Goal: Task Accomplishment & Management: Complete application form

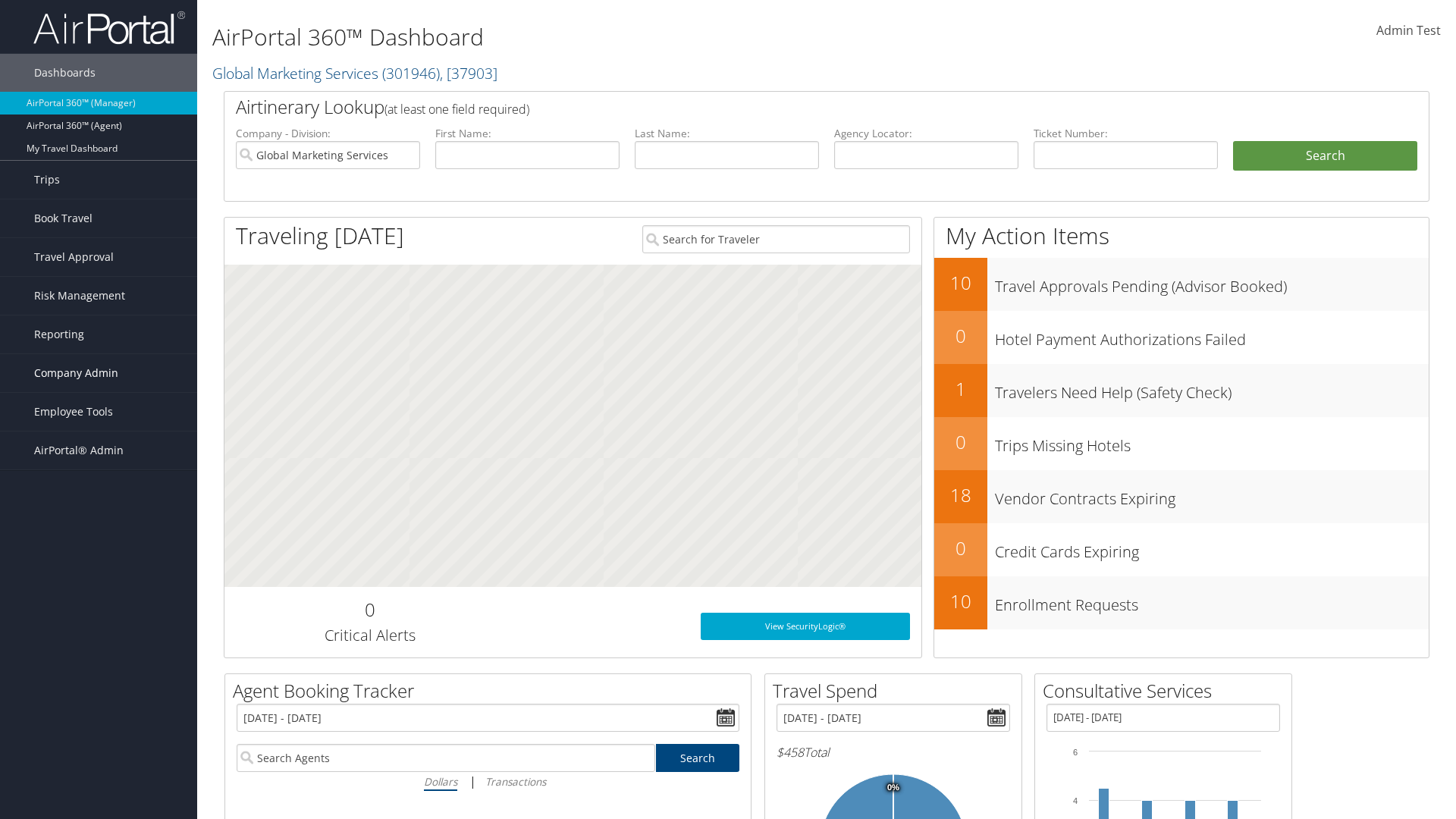
click at [98, 373] on span "Company Admin" at bounding box center [75, 373] width 84 height 38
click at [98, 733] on link "Consultative Services" at bounding box center [98, 744] width 197 height 23
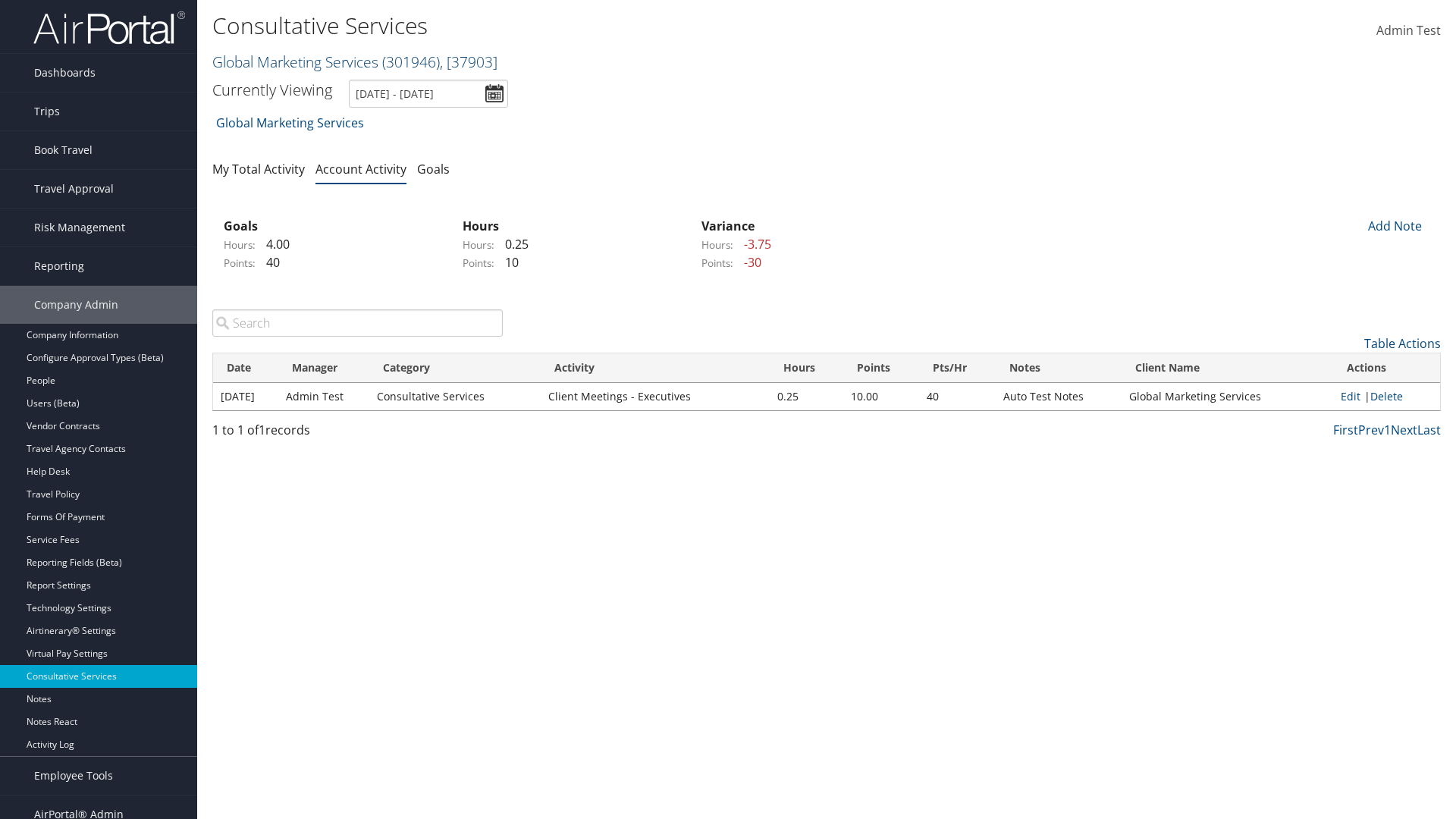
click at [293, 61] on link "Global Marketing Services ( 301946 ) , [ 37903 ]" at bounding box center [355, 62] width 285 height 20
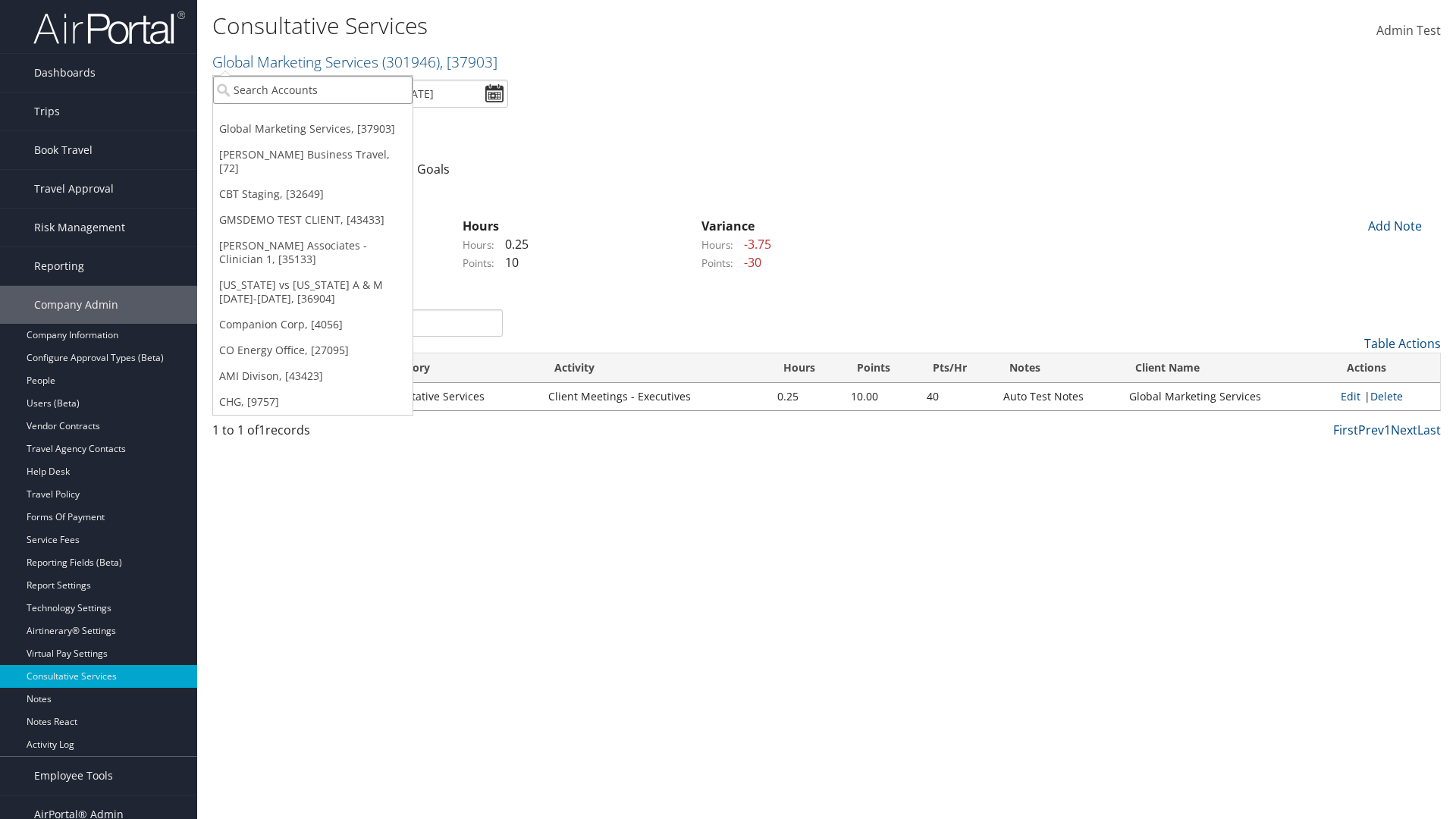
click at [312, 90] on input "search" at bounding box center [313, 90] width 200 height 28
type input "CBTSTG"
click at [312, 117] on div "CBT Staging (CBTSTG), [32649]" at bounding box center [312, 117] width 216 height 13
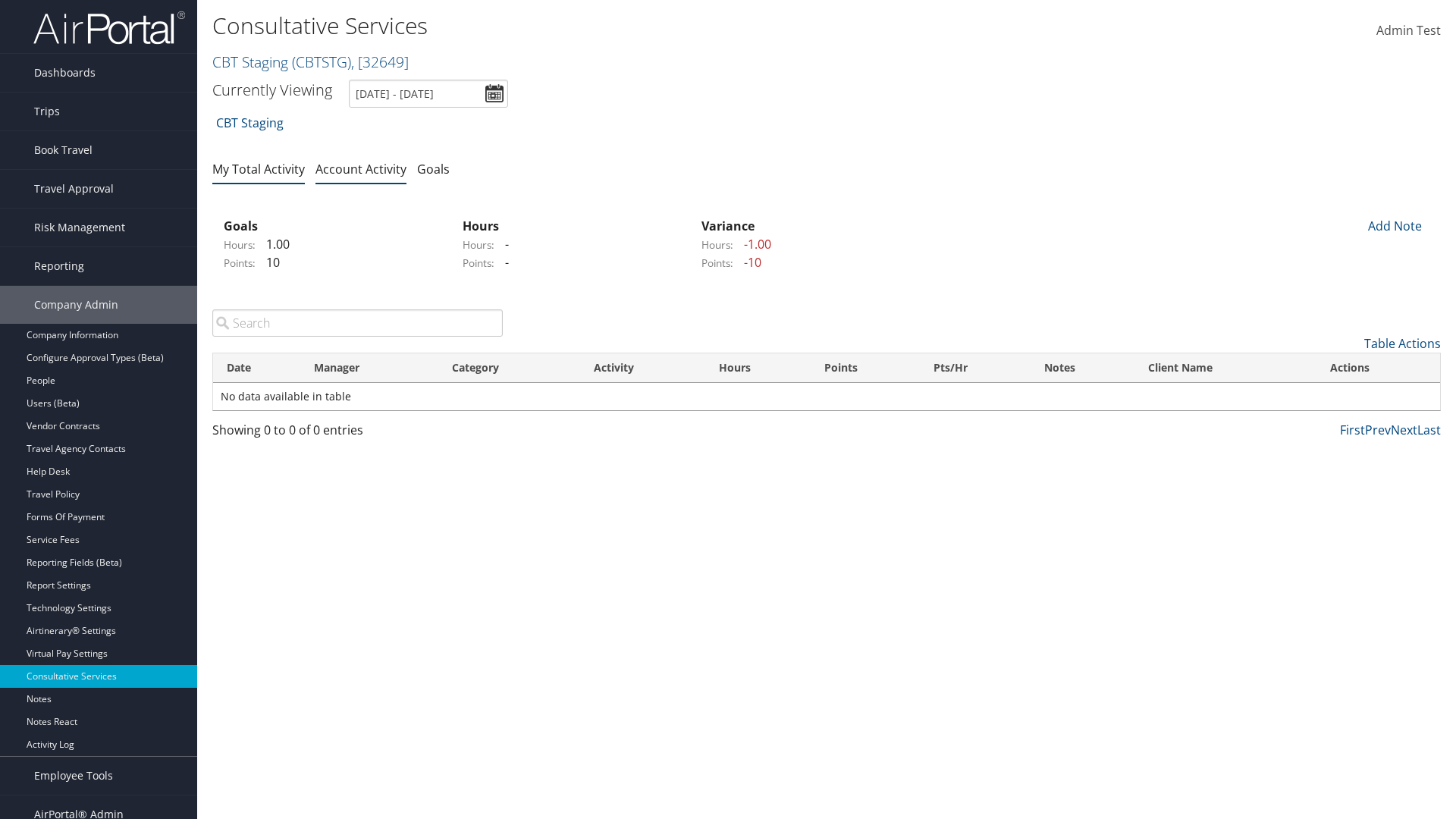
click at [259, 168] on link "My Total Activity" at bounding box center [259, 168] width 93 height 17
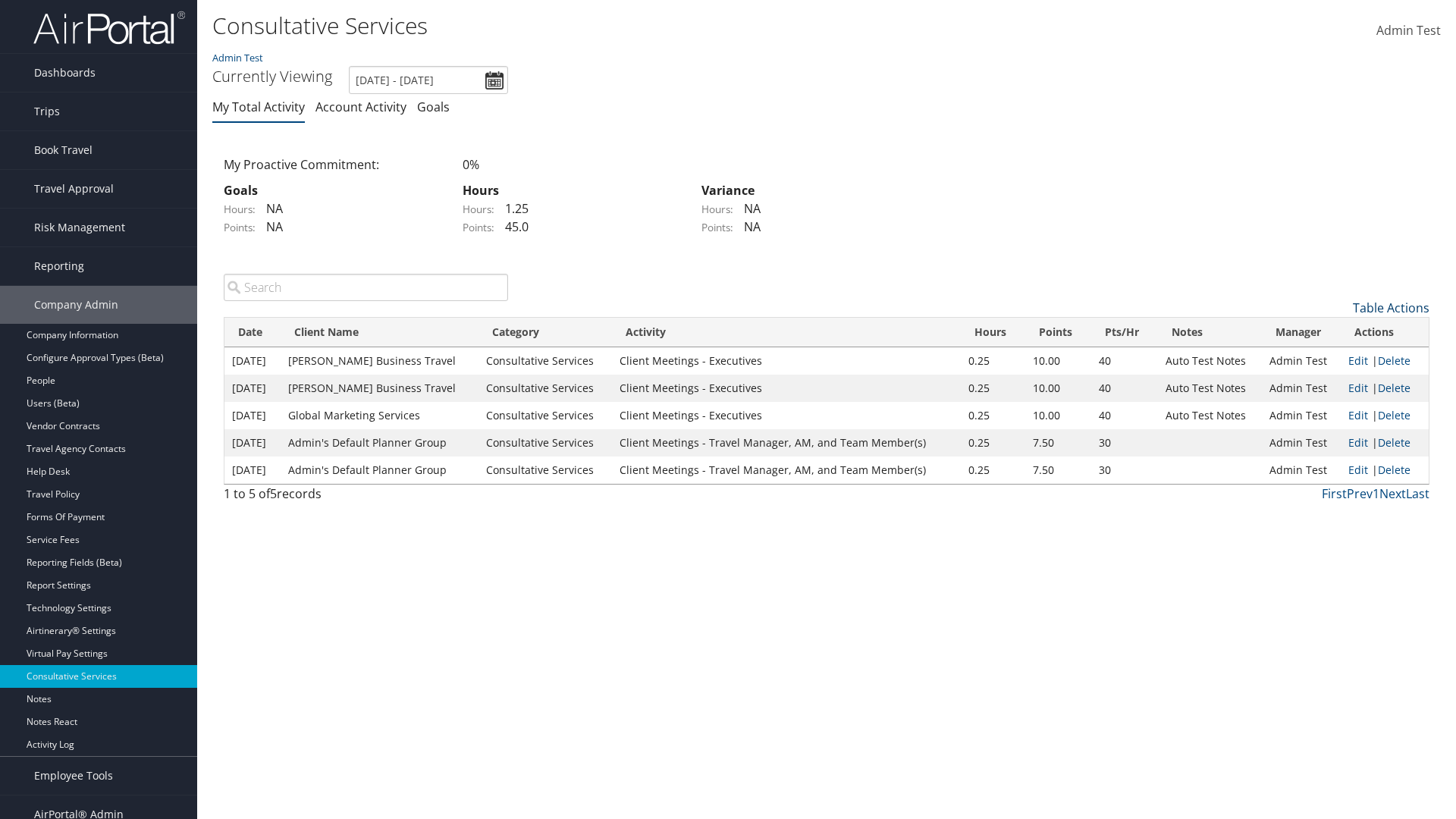
click at [1391, 307] on link "Table Actions" at bounding box center [1391, 307] width 76 height 17
click at [1329, 331] on link "New Record" at bounding box center [1329, 331] width 200 height 26
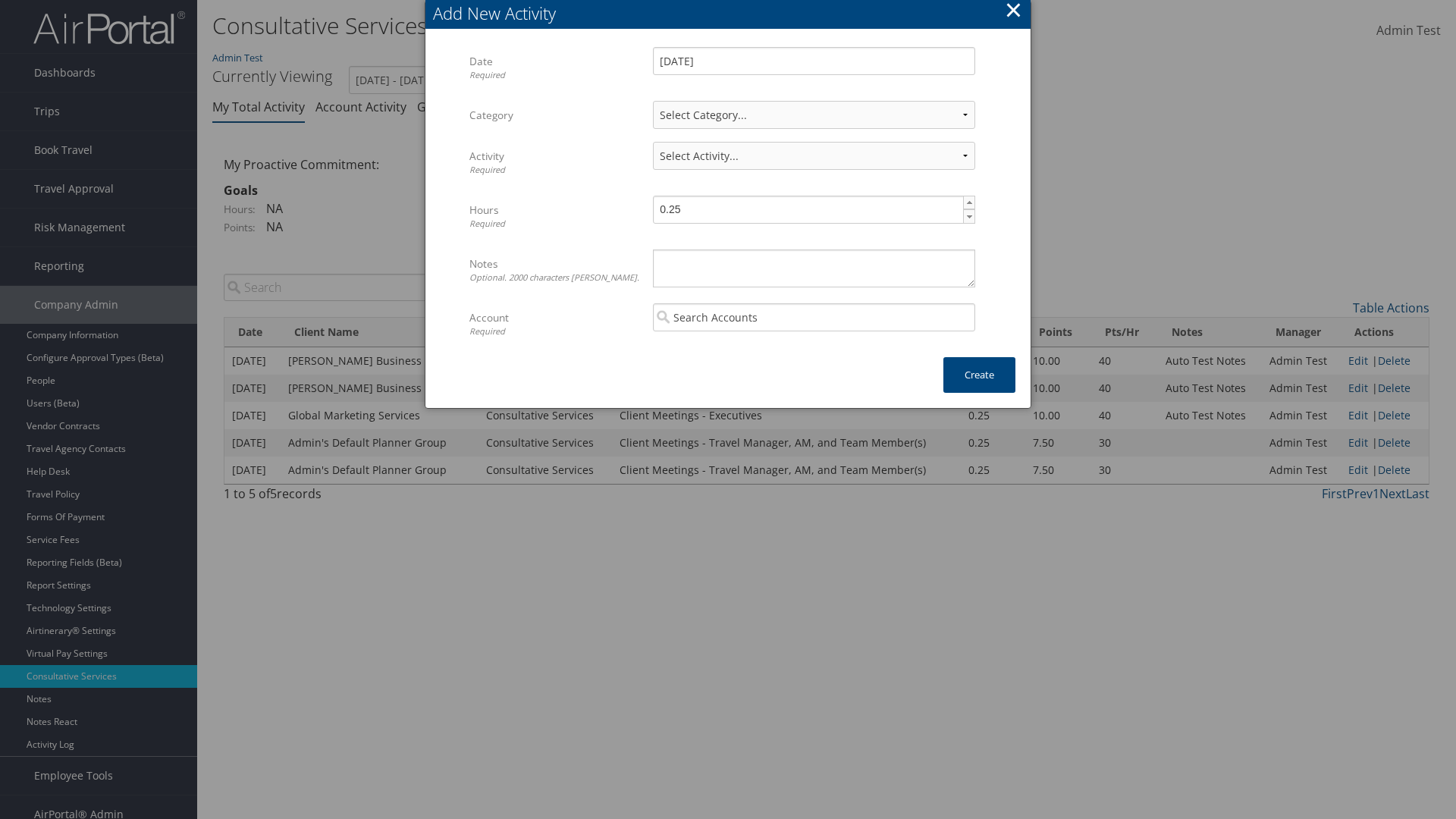
select select "1"
select select "227-1"
click at [814, 267] on textarea "Notes Optional. 2000 characters max." at bounding box center [814, 268] width 322 height 38
type textarea "Automation notes for activity"
click at [814, 317] on input "search" at bounding box center [814, 318] width 322 height 28
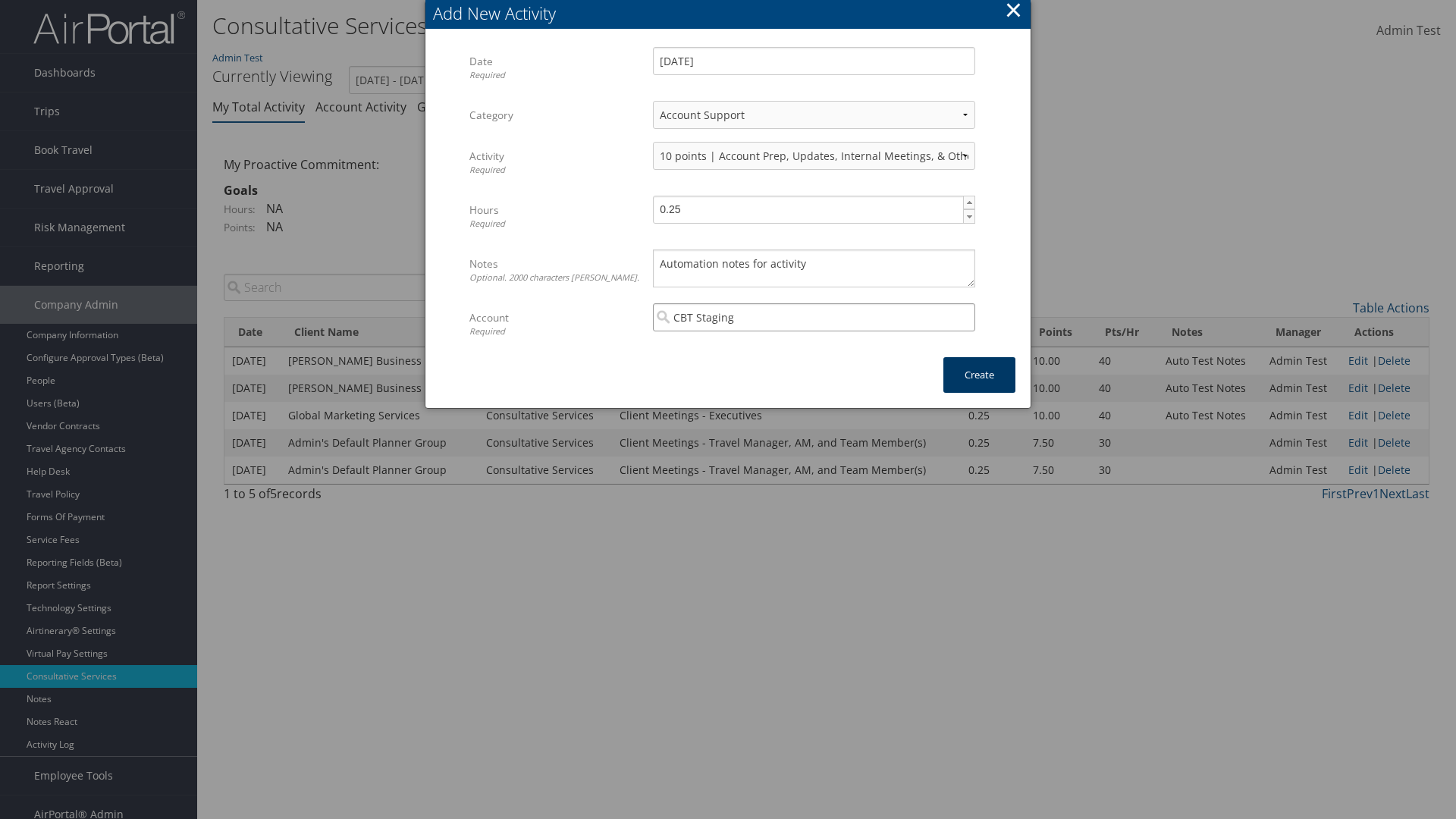
type input "CBT Staging"
click at [979, 374] on button "Create" at bounding box center [980, 374] width 72 height 35
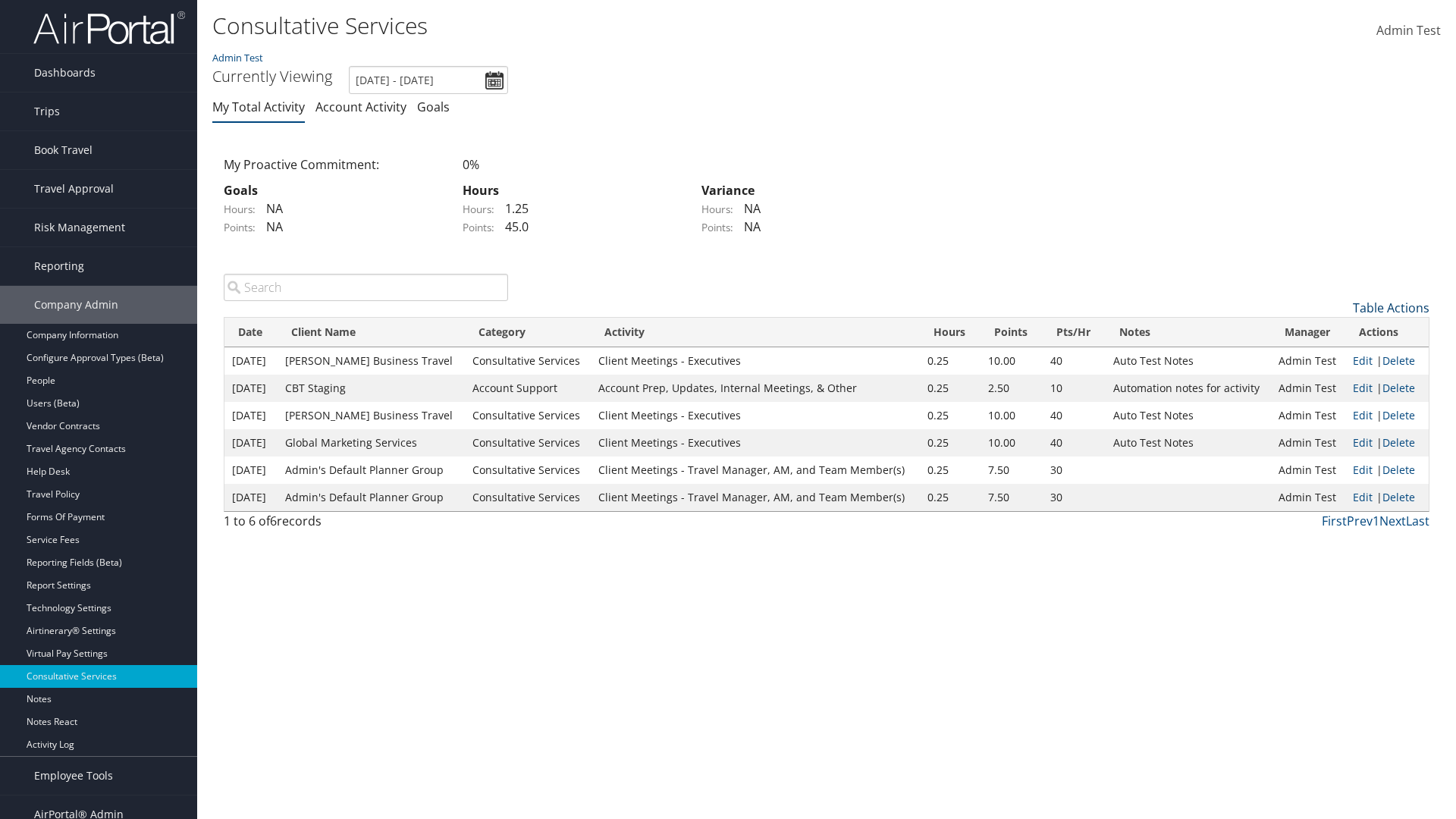
click at [1391, 307] on link "Table Actions" at bounding box center [1391, 307] width 76 height 17
click at [1329, 356] on link "Download Report" at bounding box center [1329, 357] width 200 height 26
click at [1391, 307] on link "Table Actions" at bounding box center [1391, 307] width 76 height 17
click at [1329, 382] on link "Column Visibility" at bounding box center [1329, 383] width 200 height 26
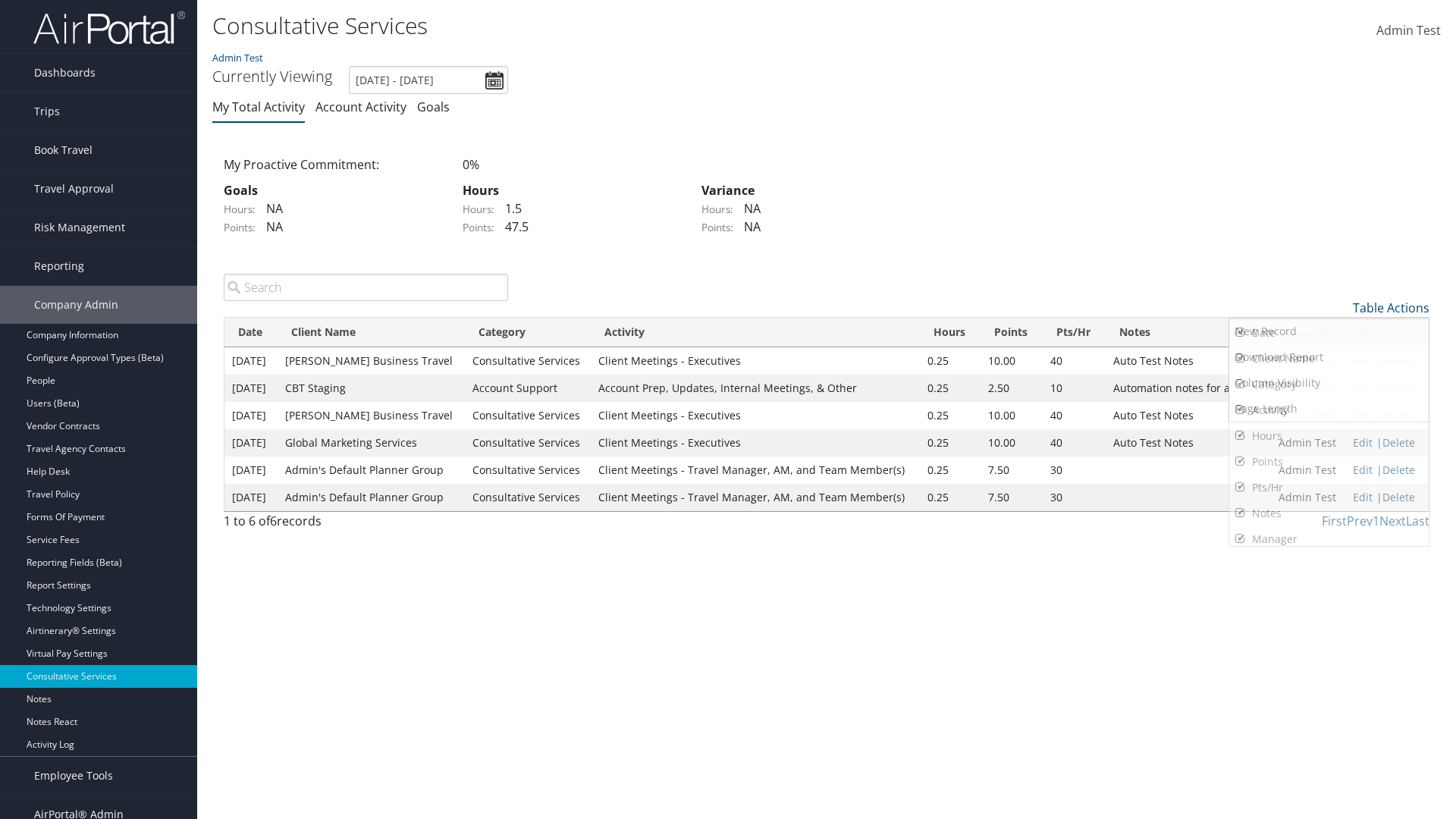
click at [1329, 332] on link "Date" at bounding box center [1329, 332] width 200 height 26
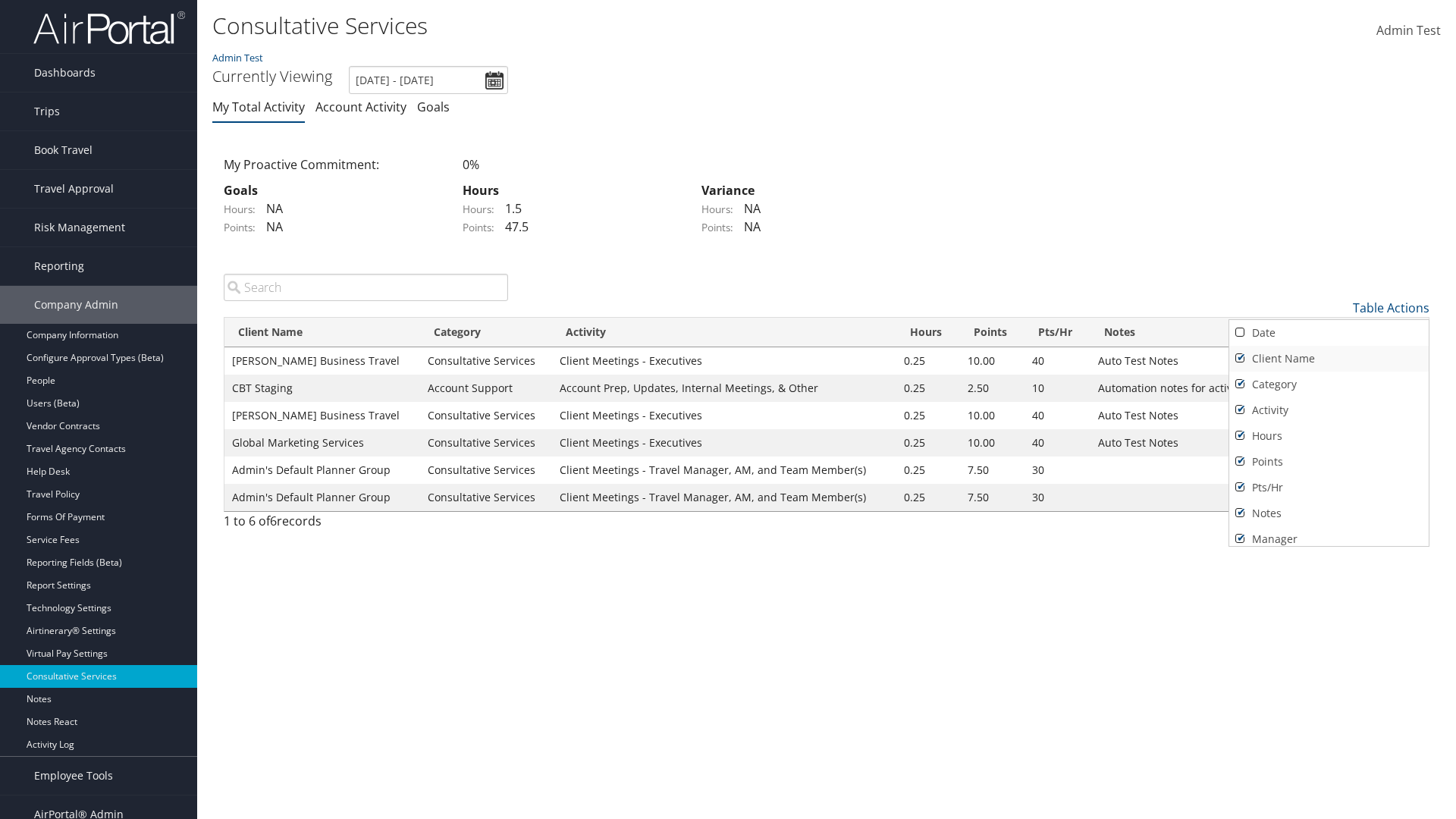
click at [1329, 358] on link "Client Name" at bounding box center [1329, 358] width 200 height 26
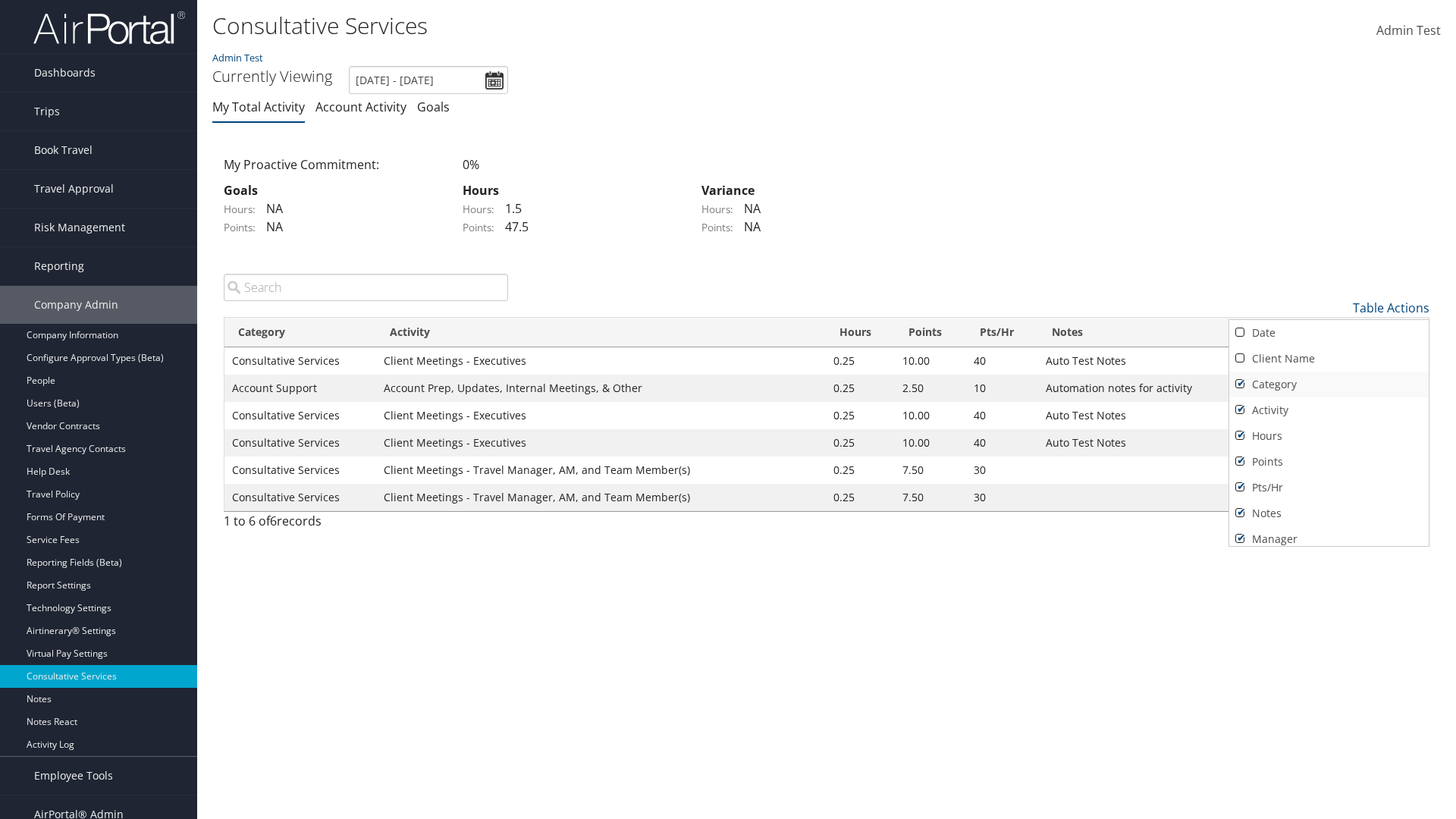
click at [1329, 384] on link "Category" at bounding box center [1329, 384] width 200 height 26
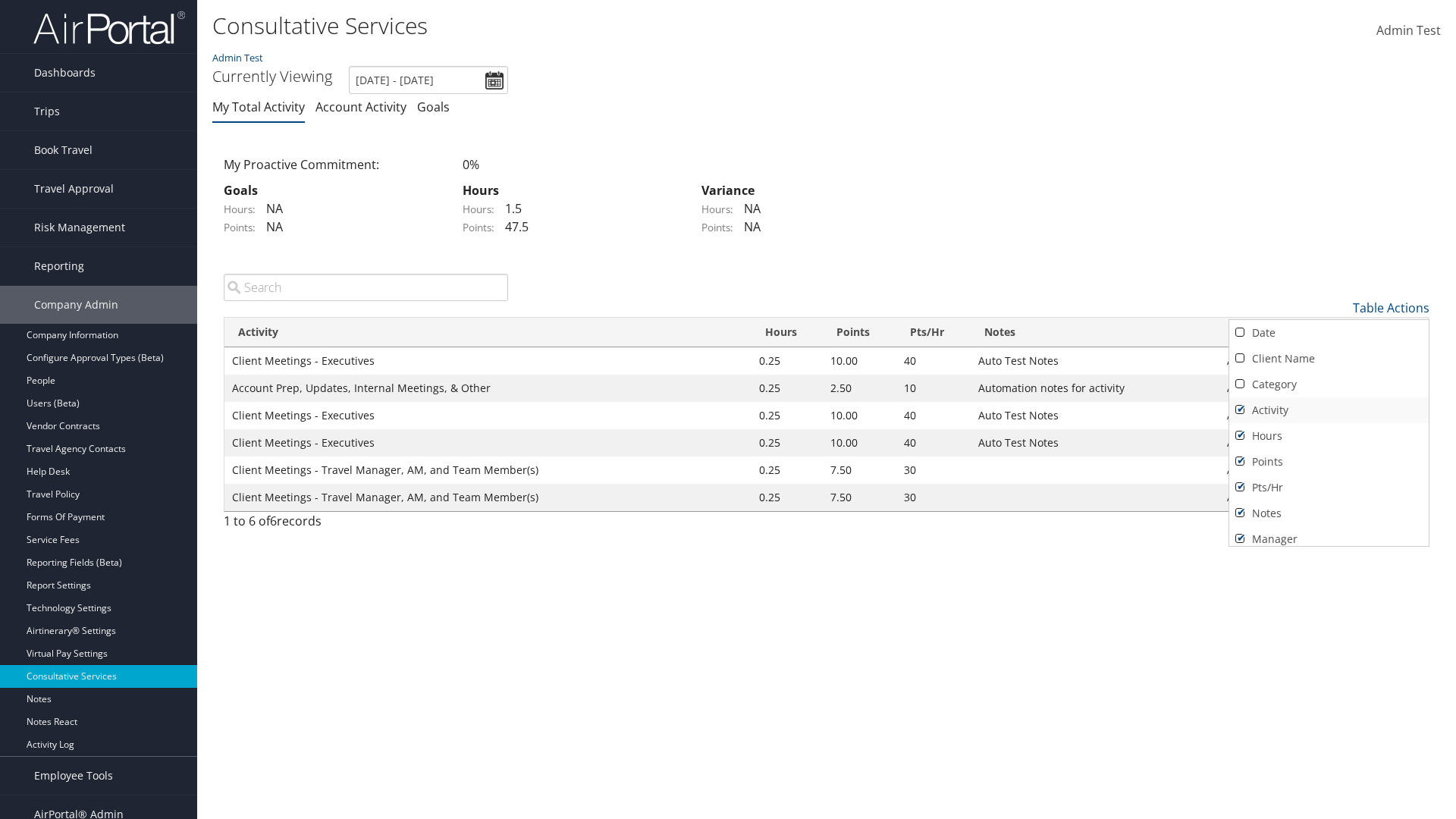
click at [1329, 410] on link "Activity" at bounding box center [1329, 410] width 200 height 26
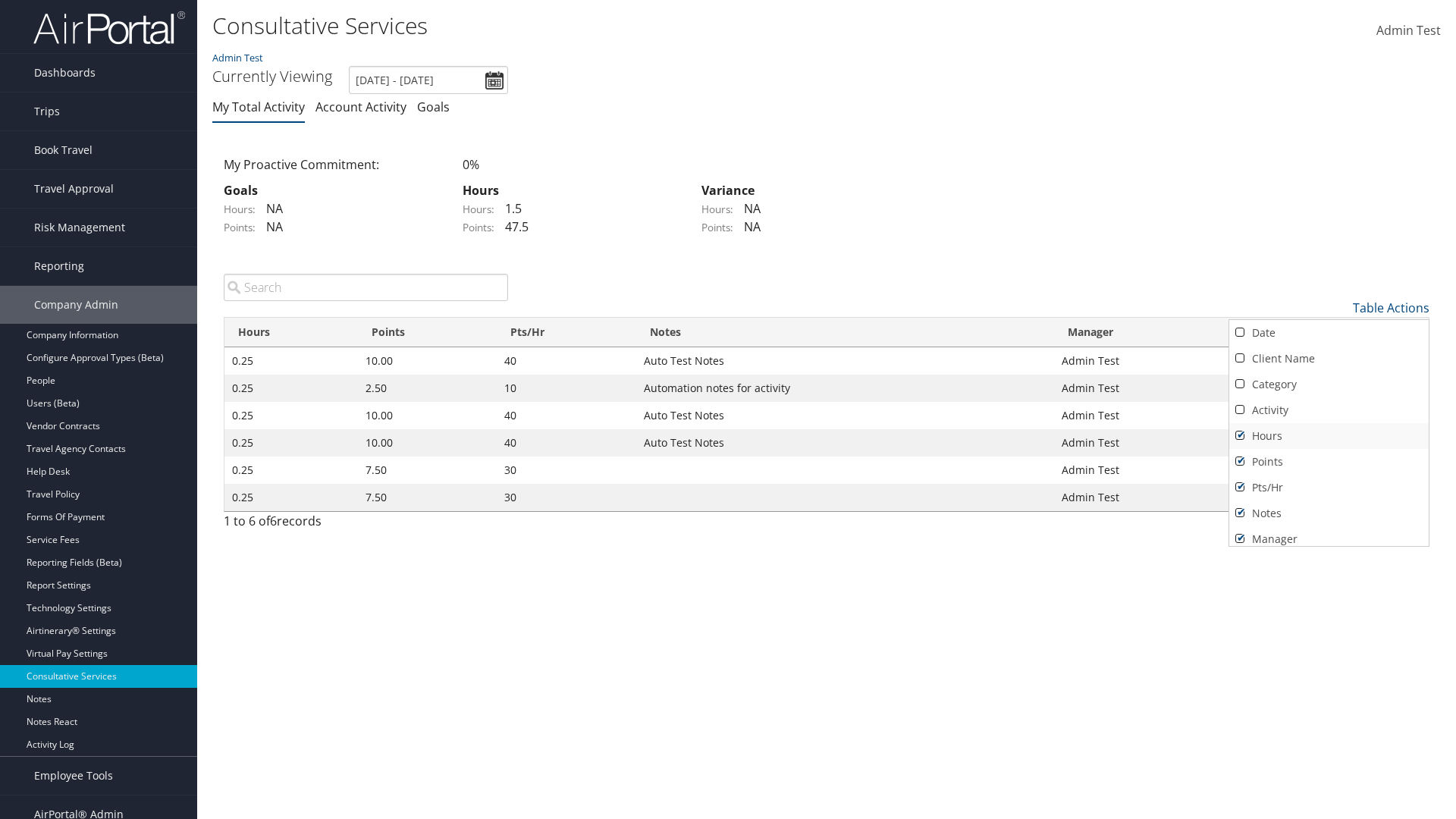
click at [1329, 435] on link "Hours" at bounding box center [1329, 435] width 200 height 26
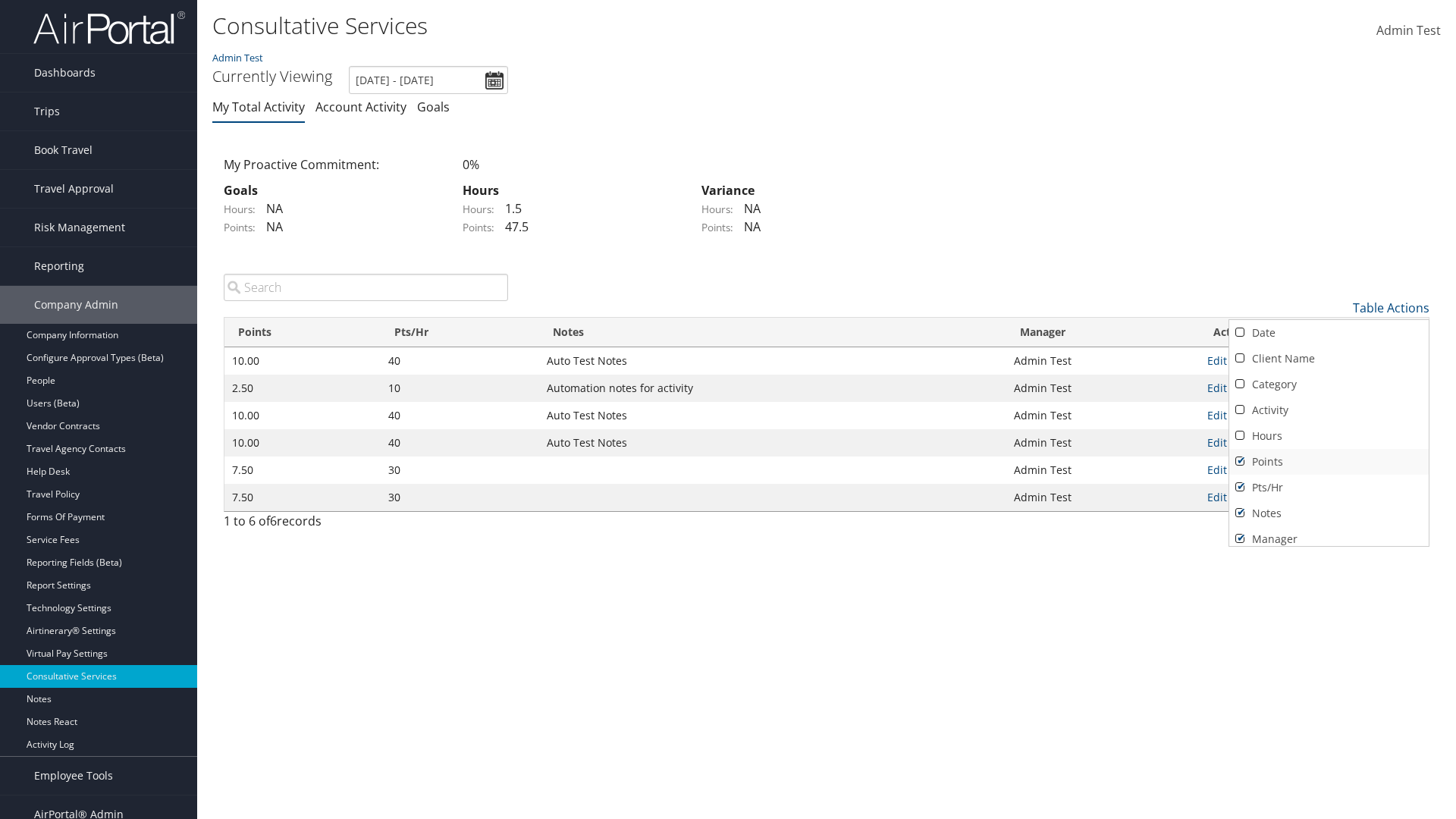
click at [1329, 461] on link "Points" at bounding box center [1329, 461] width 200 height 26
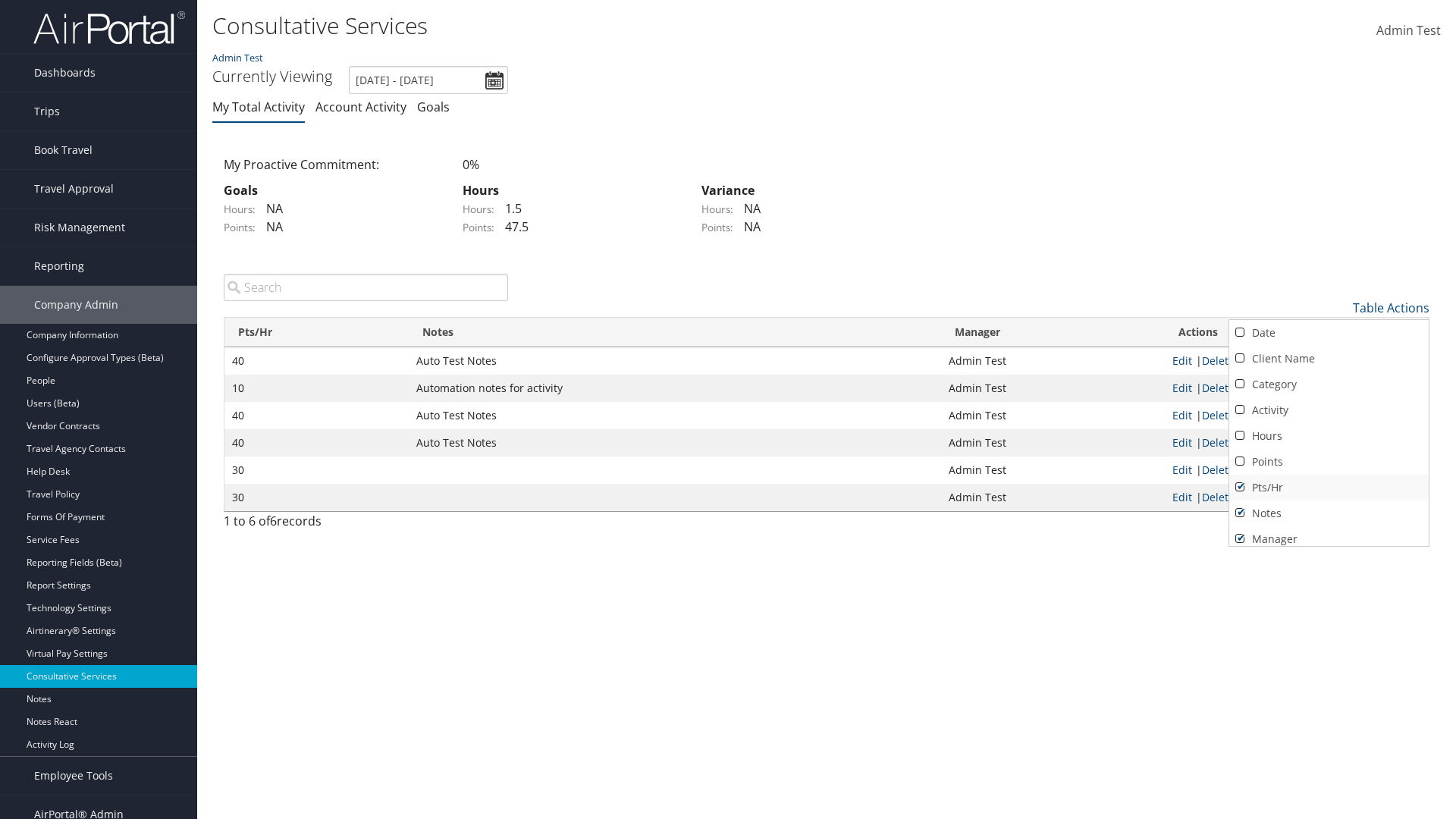
click at [1329, 487] on link "Pts/Hr" at bounding box center [1329, 487] width 200 height 26
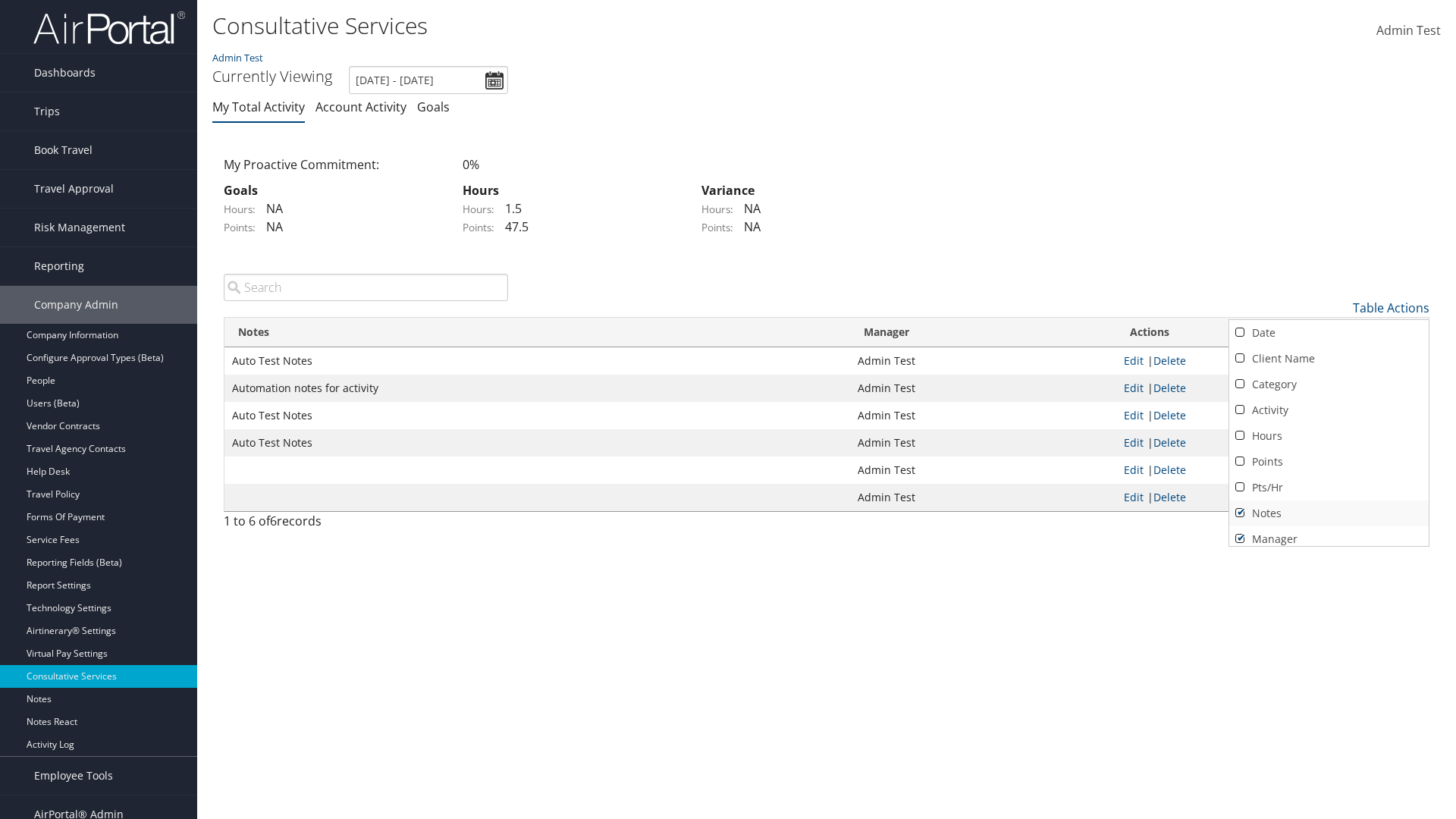
click at [1329, 512] on link "Notes" at bounding box center [1329, 513] width 200 height 26
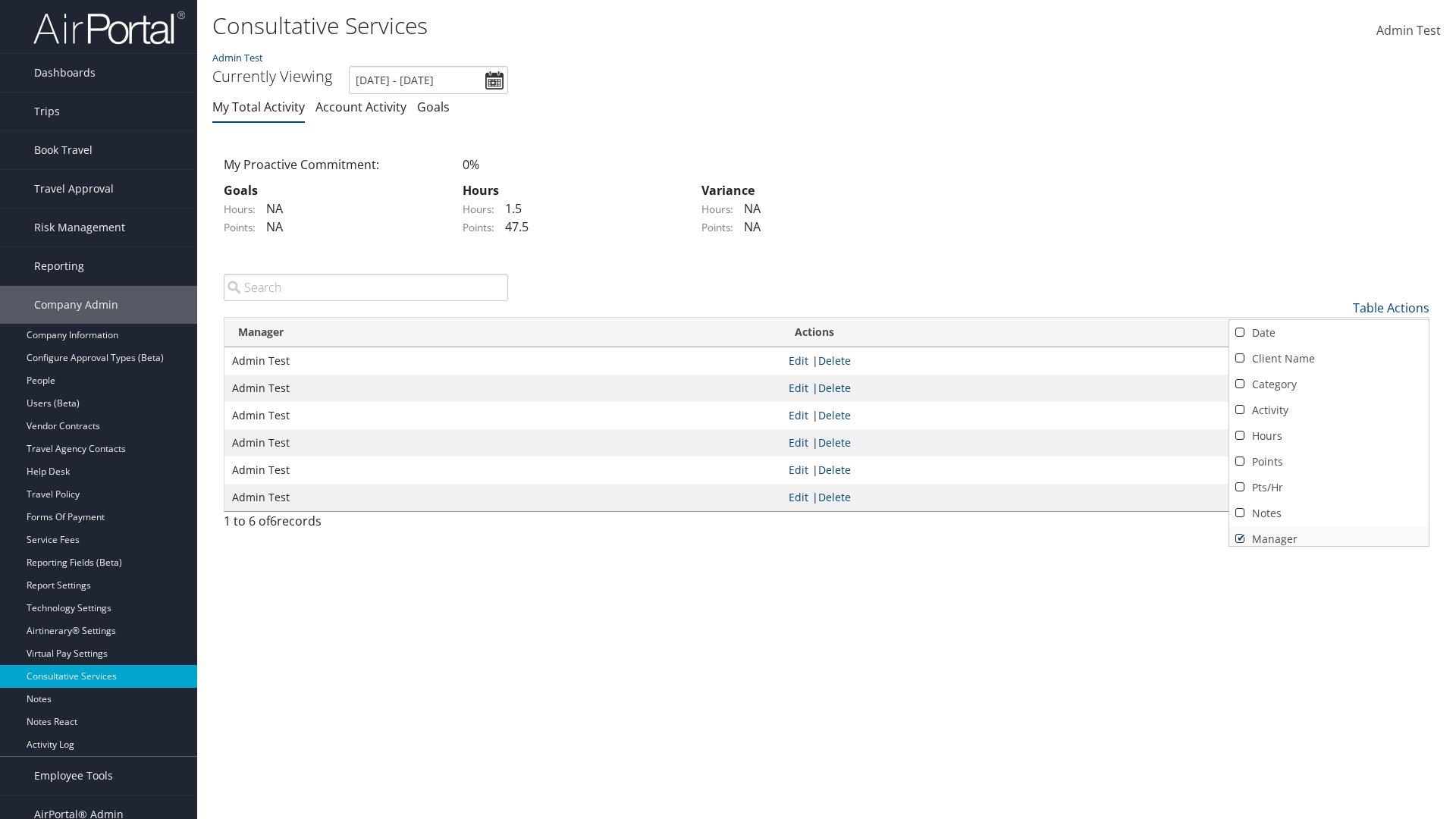
scroll to position [6, 0]
click at [1329, 532] on link "Manager" at bounding box center [1329, 533] width 200 height 26
click at [728, 410] on div at bounding box center [728, 410] width 1456 height 819
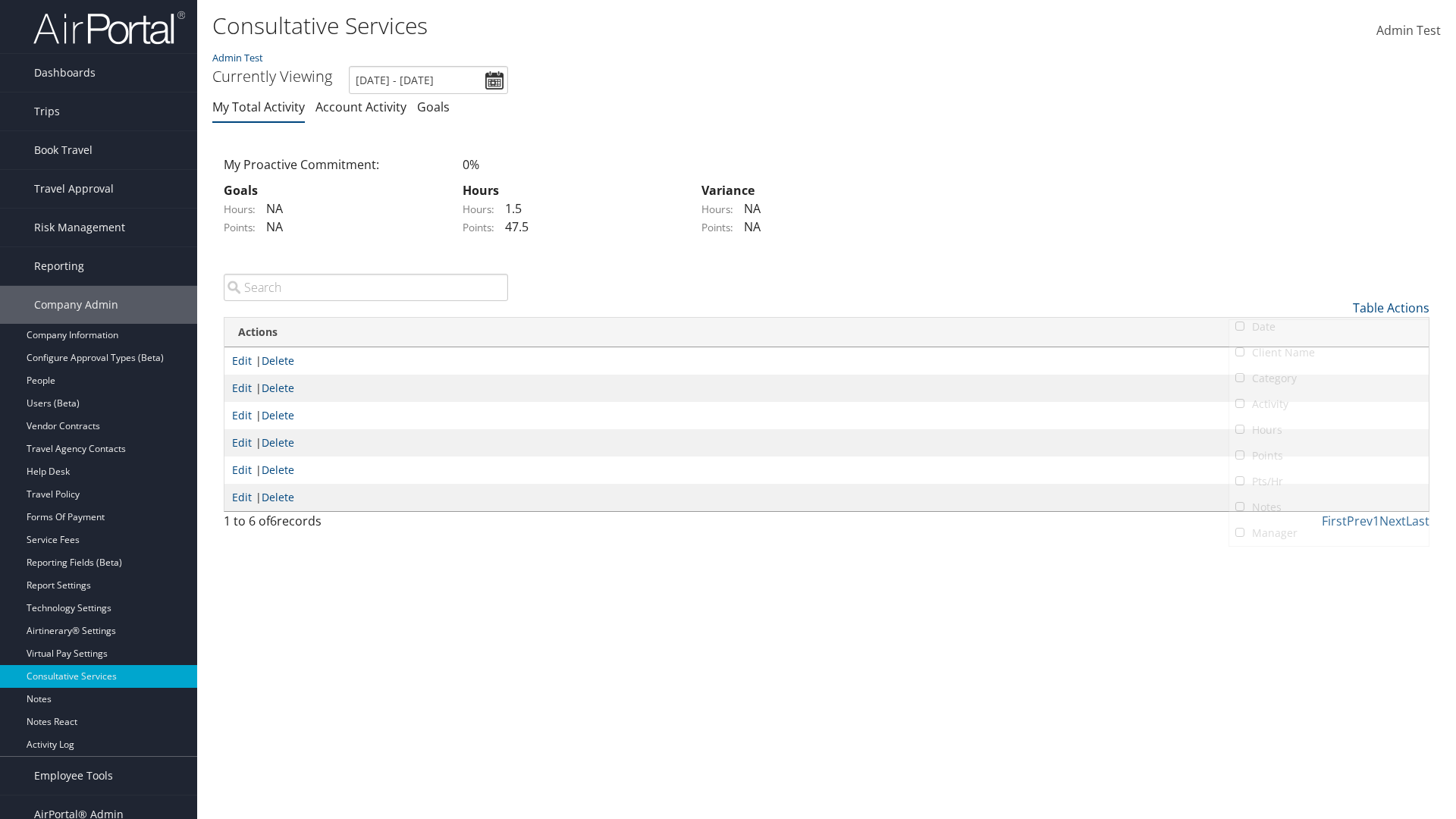
scroll to position [18, 0]
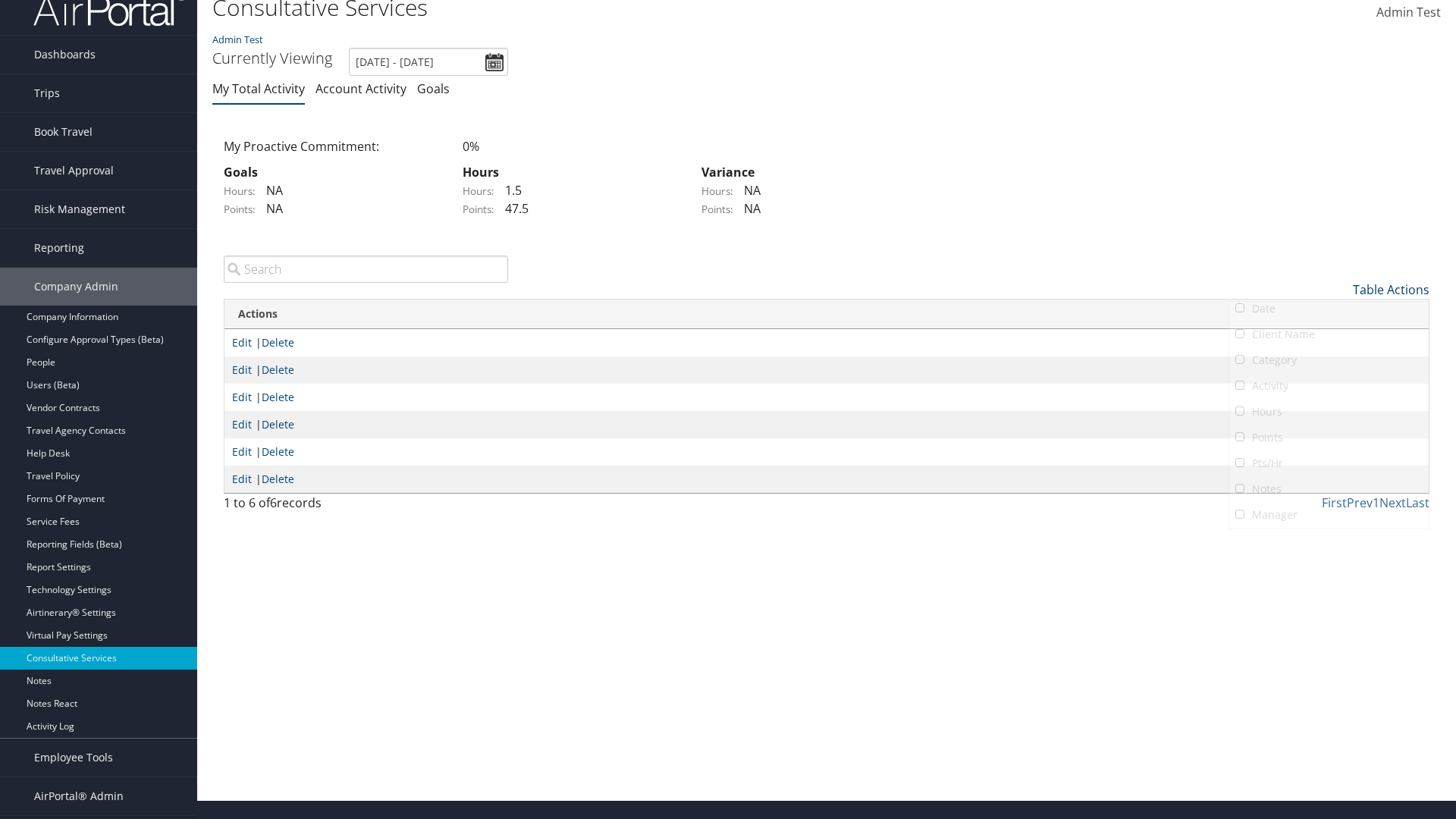
click at [1391, 288] on link "Table Actions" at bounding box center [1391, 289] width 76 height 17
click at [1329, 364] on link "Column Visibility" at bounding box center [1329, 365] width 200 height 26
click at [1329, 314] on link "Date" at bounding box center [1329, 314] width 200 height 26
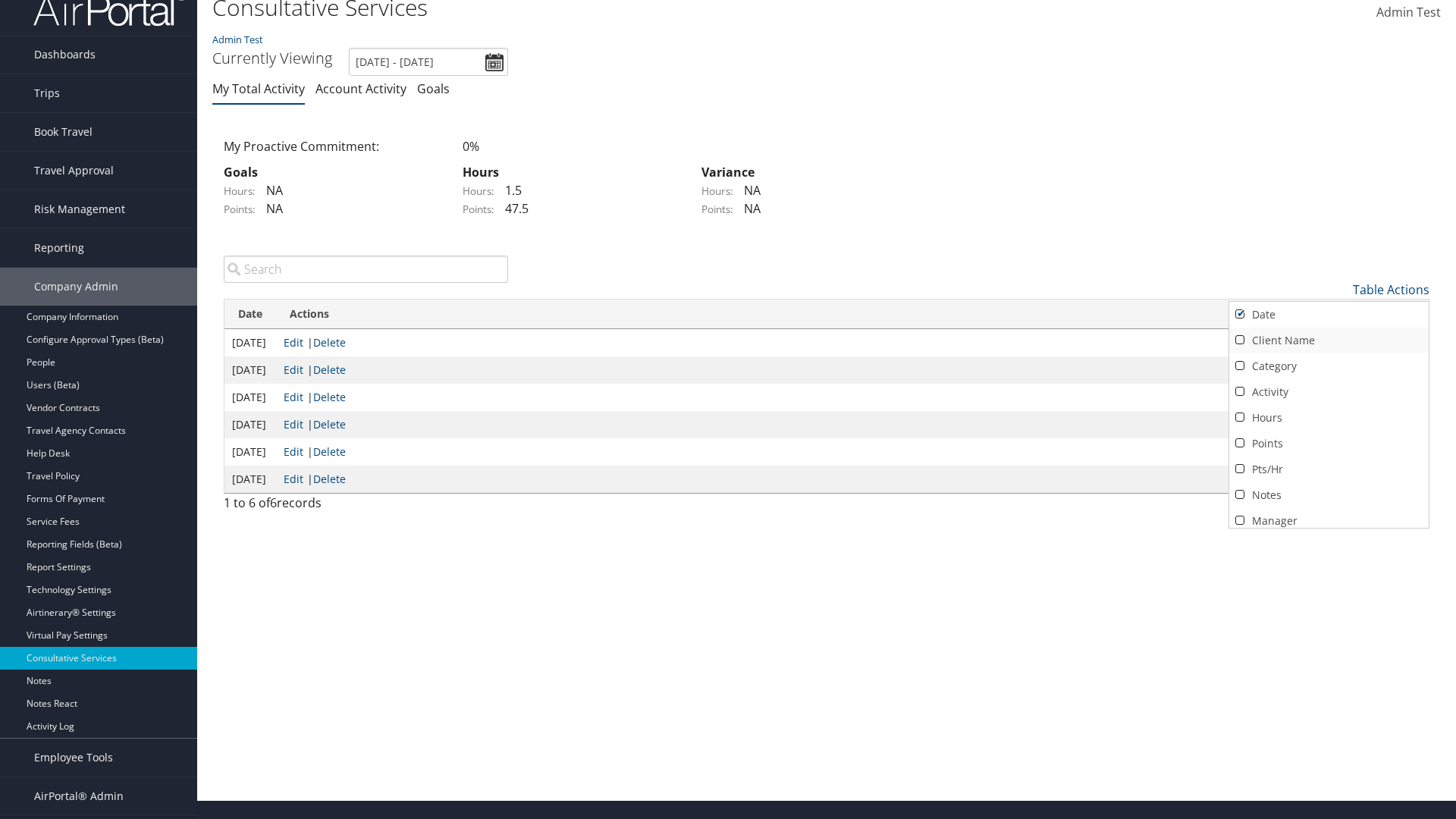
click at [1329, 340] on link "Client Name" at bounding box center [1329, 340] width 200 height 26
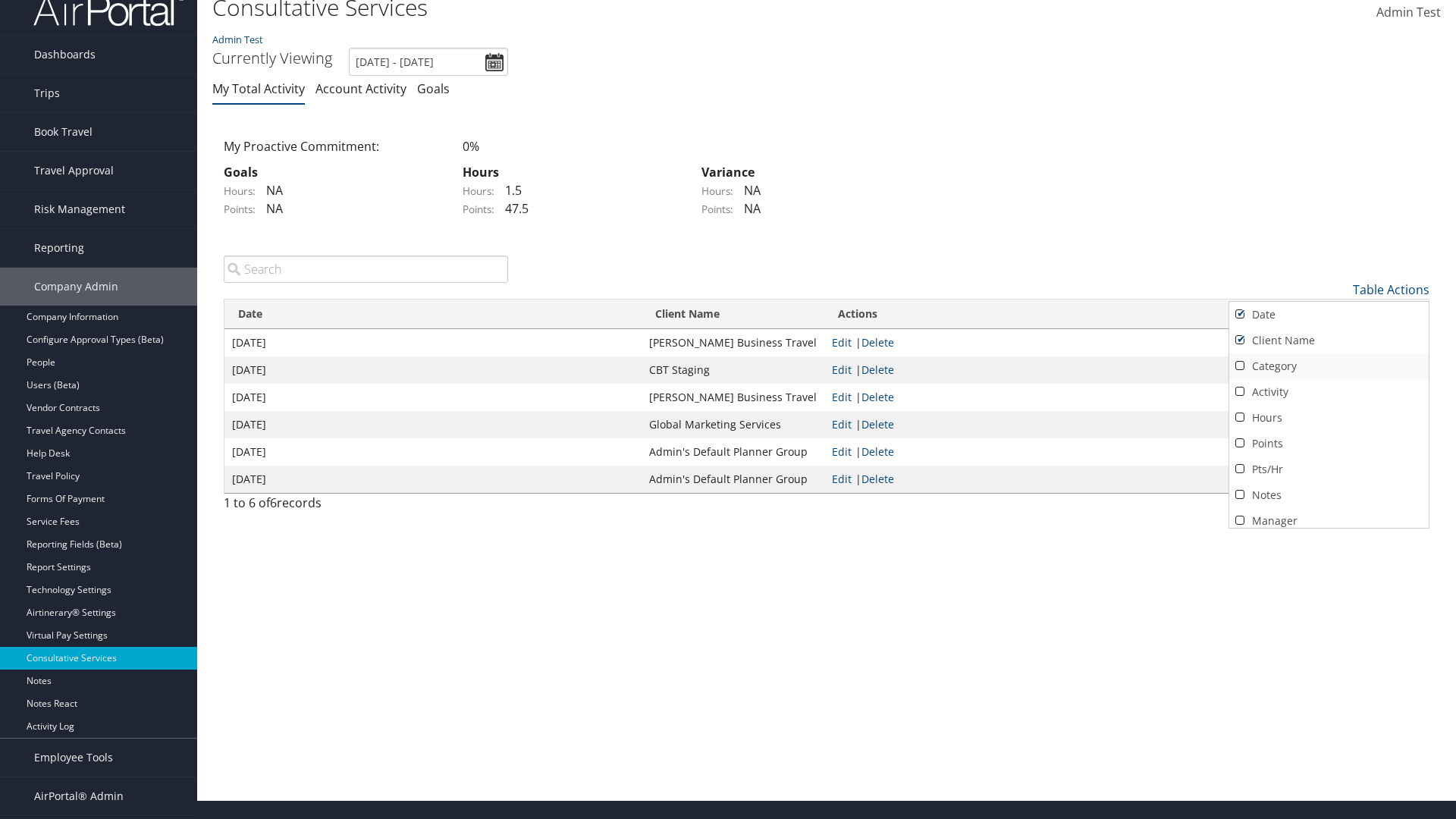
click at [1329, 365] on link "Category" at bounding box center [1329, 365] width 200 height 26
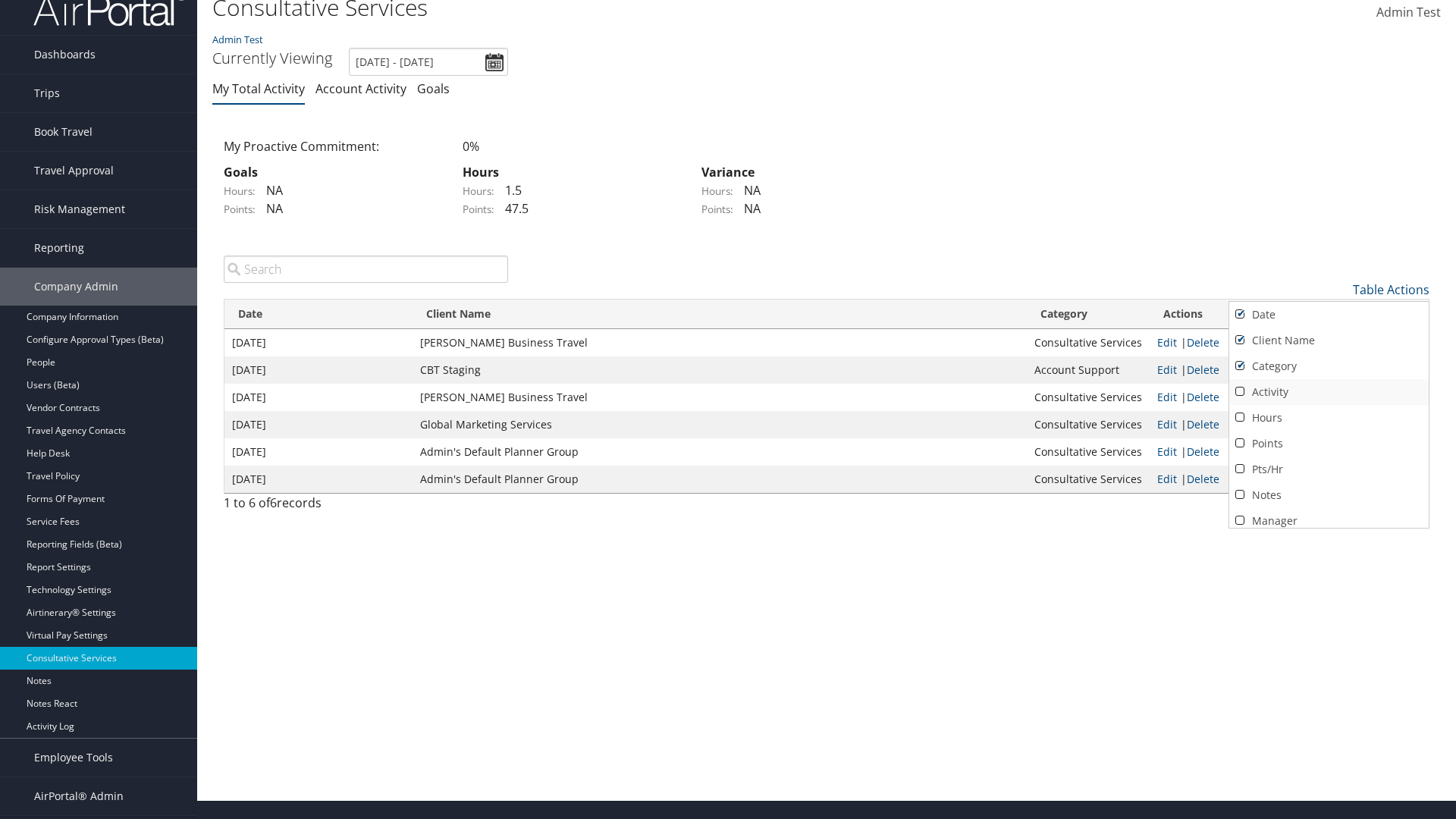
click at [1329, 391] on link "Activity" at bounding box center [1329, 391] width 200 height 26
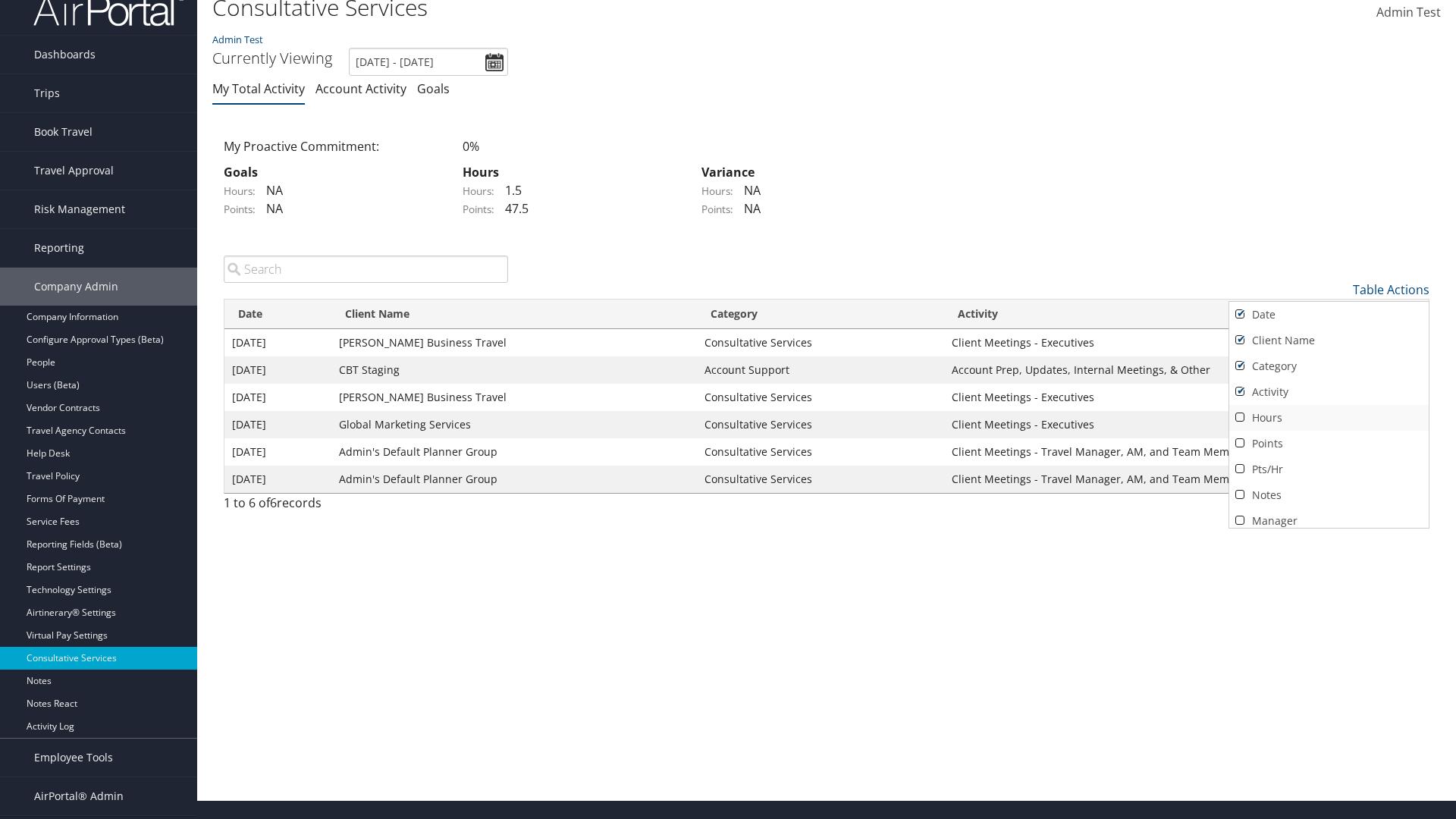
click at [1329, 417] on link "Hours" at bounding box center [1329, 417] width 200 height 26
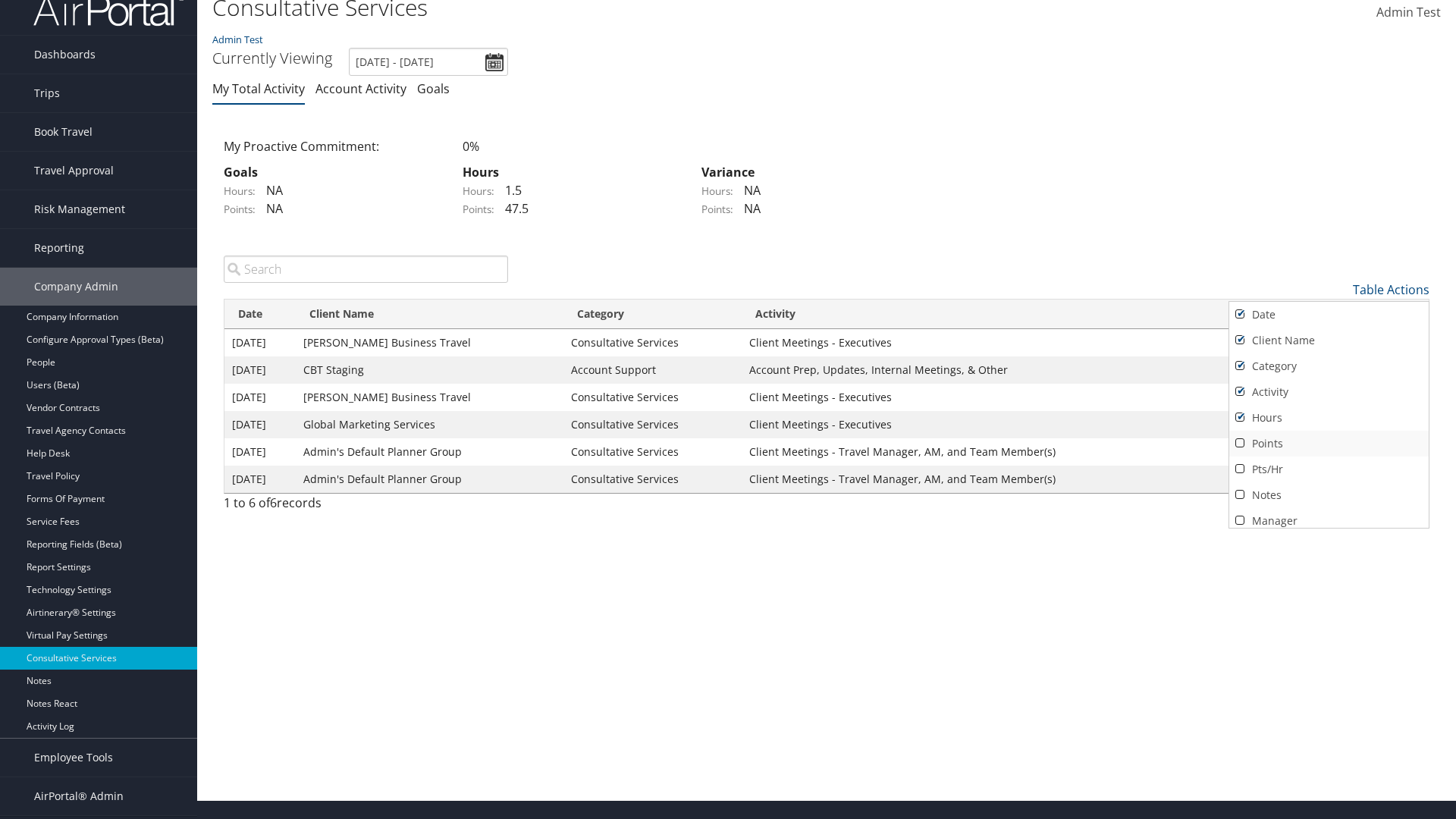
click at [1329, 443] on link "Points" at bounding box center [1329, 443] width 200 height 26
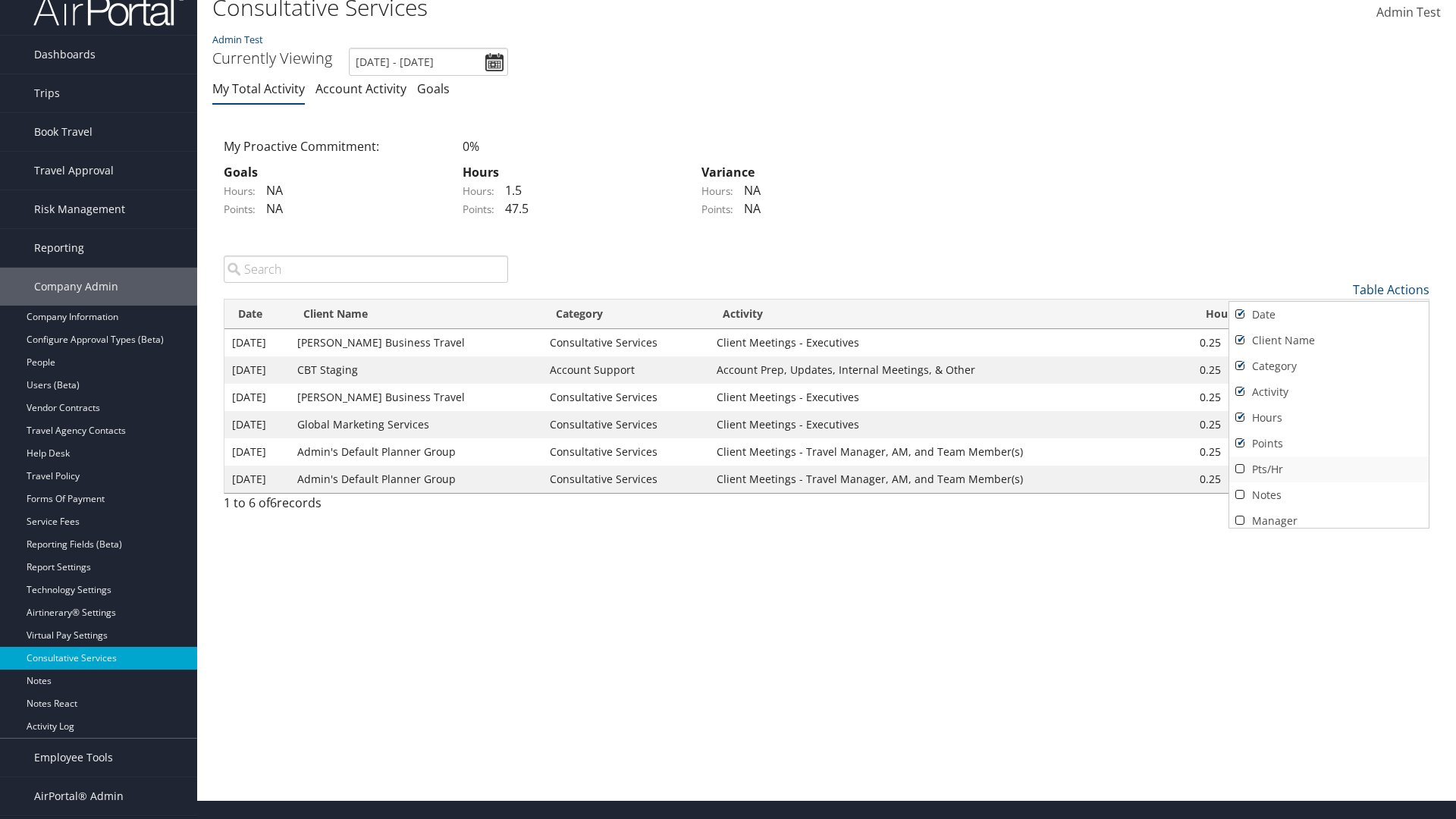
click at [1329, 468] on link "Pts/Hr" at bounding box center [1329, 469] width 200 height 26
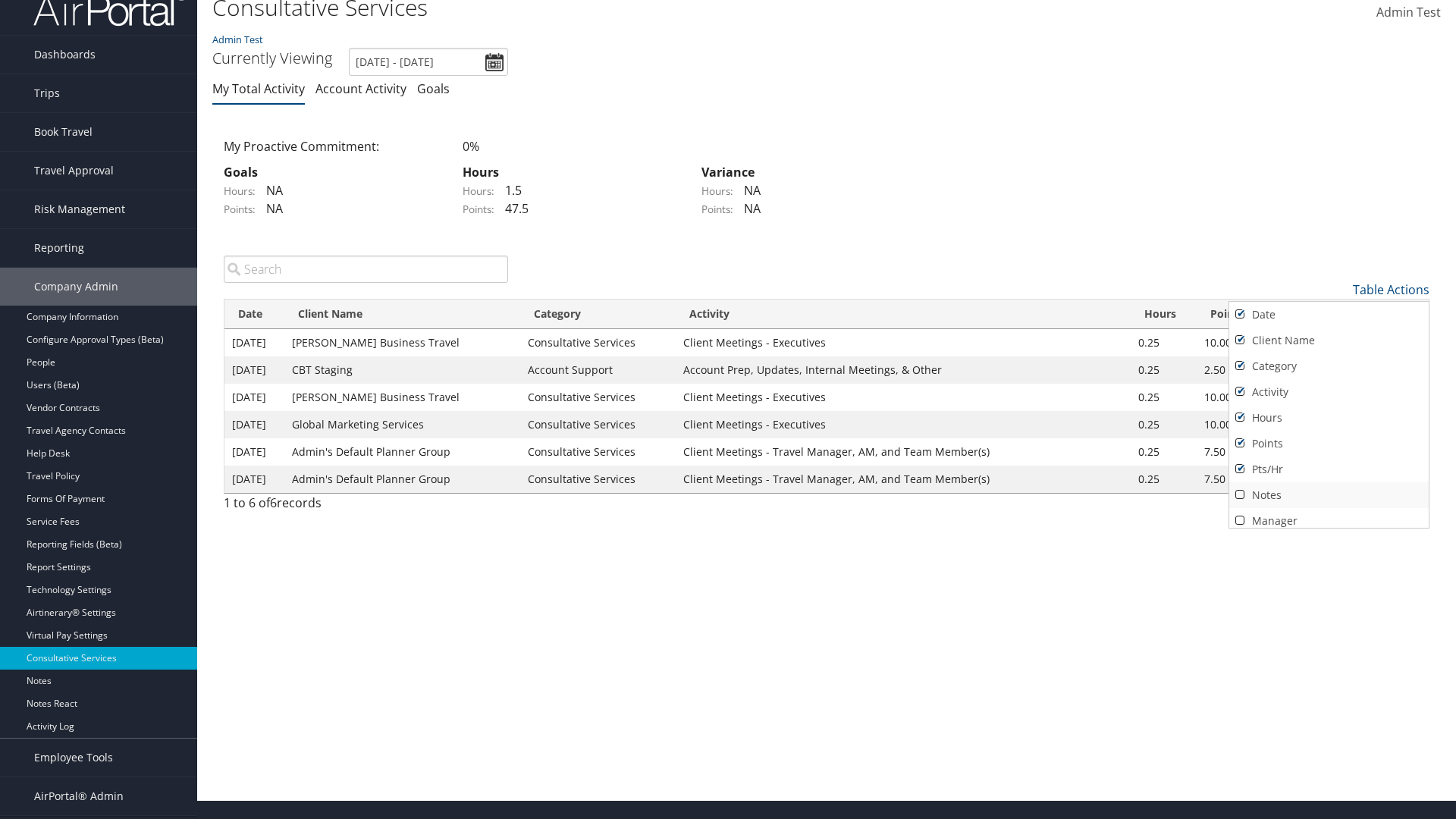
click at [1329, 494] on link "Notes" at bounding box center [1329, 494] width 200 height 26
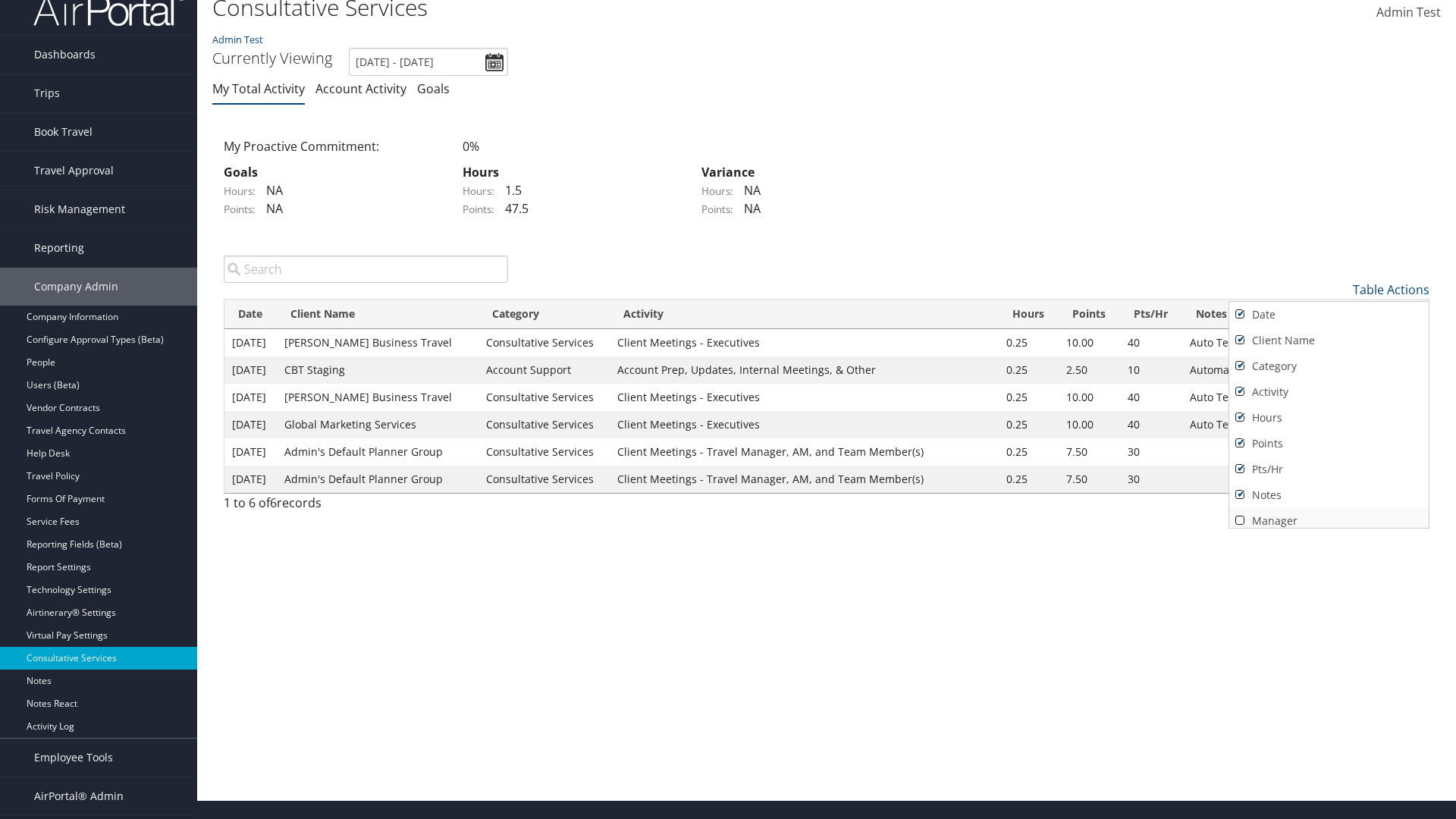
scroll to position [6, 0]
click at [1329, 514] on link "Manager" at bounding box center [1329, 514] width 200 height 26
click at [728, 410] on div at bounding box center [728, 410] width 1456 height 819
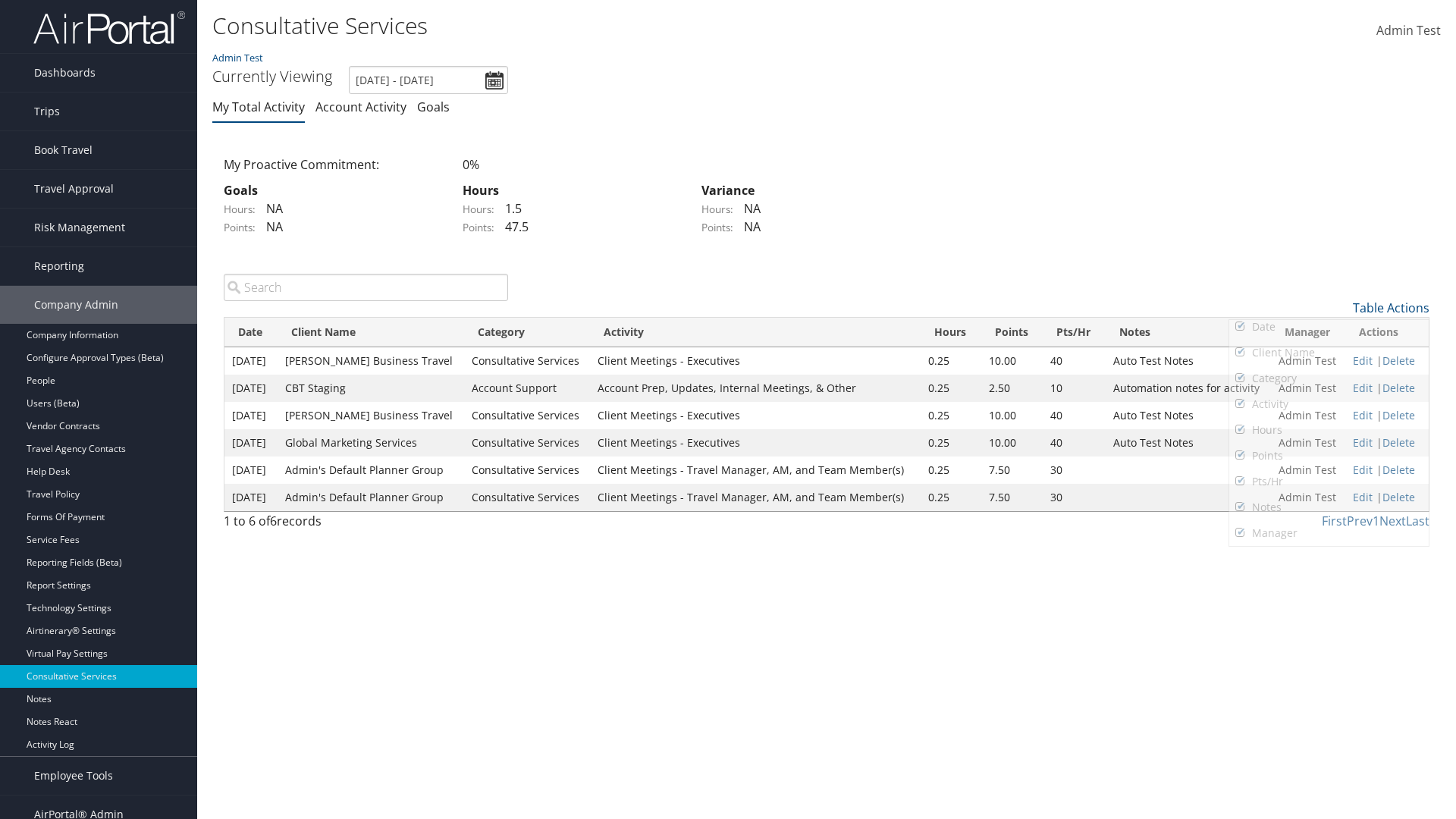
scroll to position [18, 0]
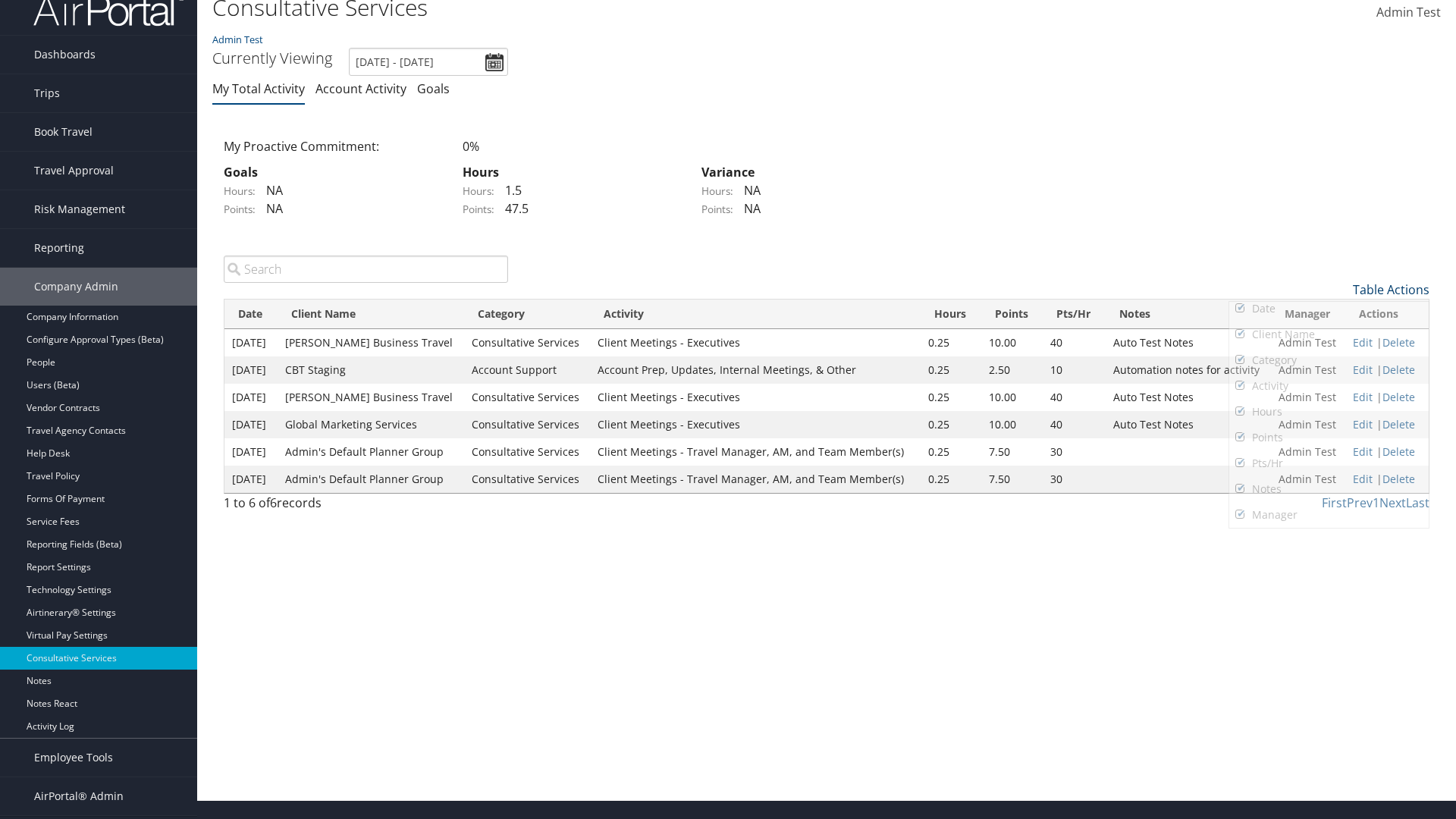
click at [1391, 288] on link "Table Actions" at bounding box center [1391, 289] width 76 height 17
click at [1329, 390] on link "Page Length" at bounding box center [1329, 390] width 200 height 26
click at [1329, 365] on link "50" at bounding box center [1329, 365] width 200 height 26
